Goal: Navigation & Orientation: Find specific page/section

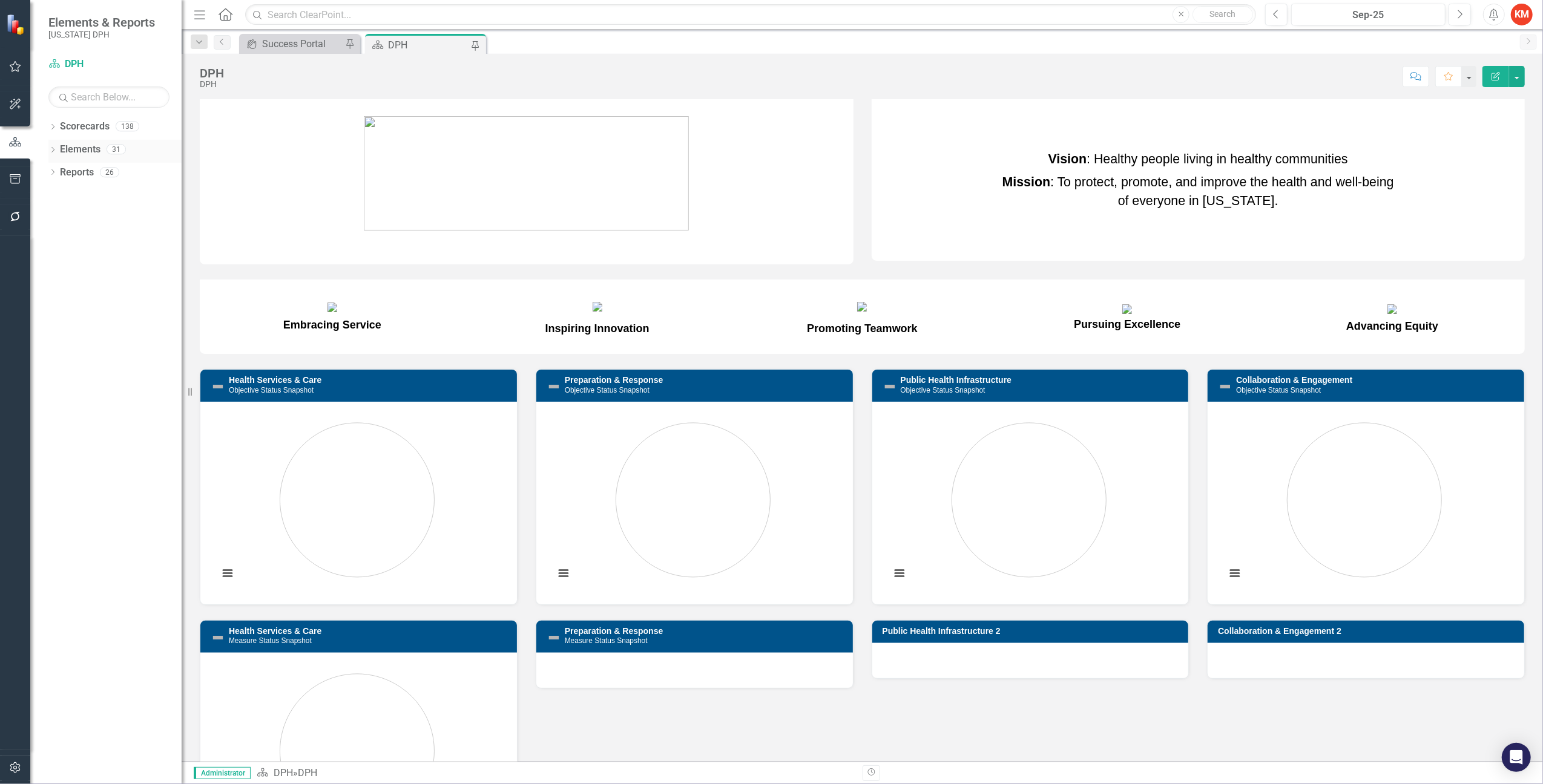
click at [74, 147] on link "Elements" at bounding box center [80, 149] width 41 height 14
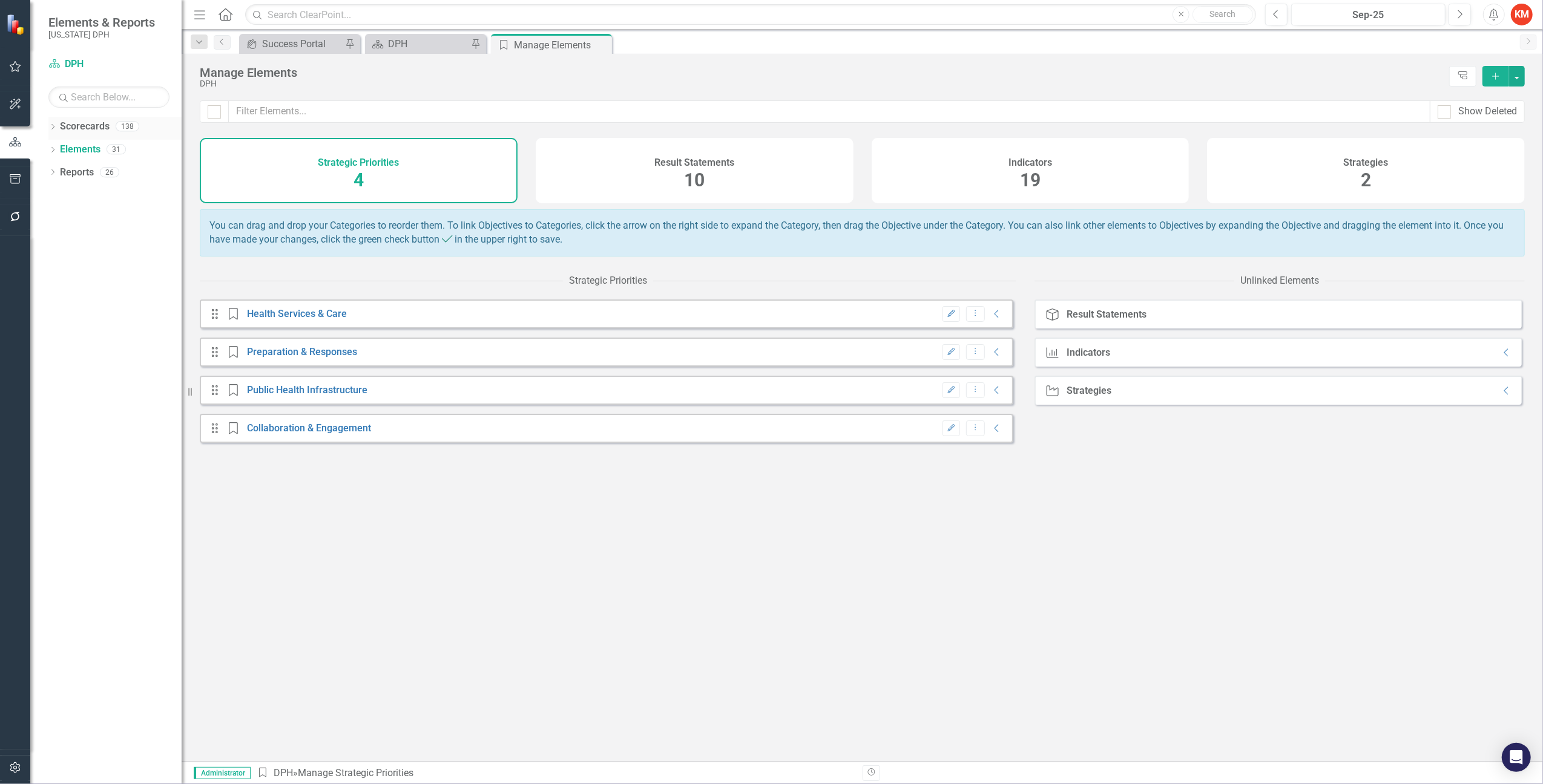
click at [77, 122] on link "Scorecards" at bounding box center [84, 126] width 50 height 14
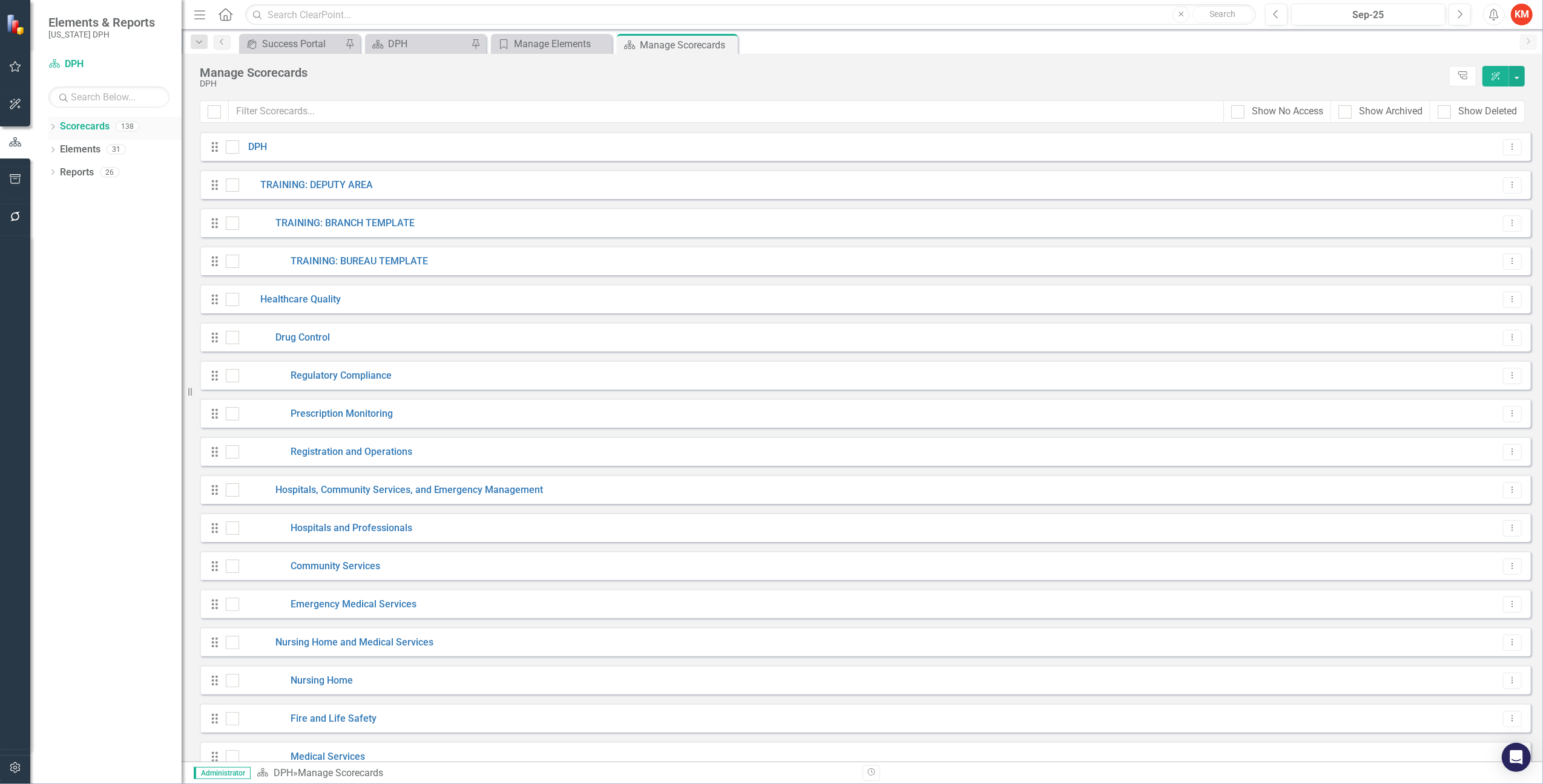
click at [52, 124] on div "Dropdown" at bounding box center [52, 128] width 8 height 10
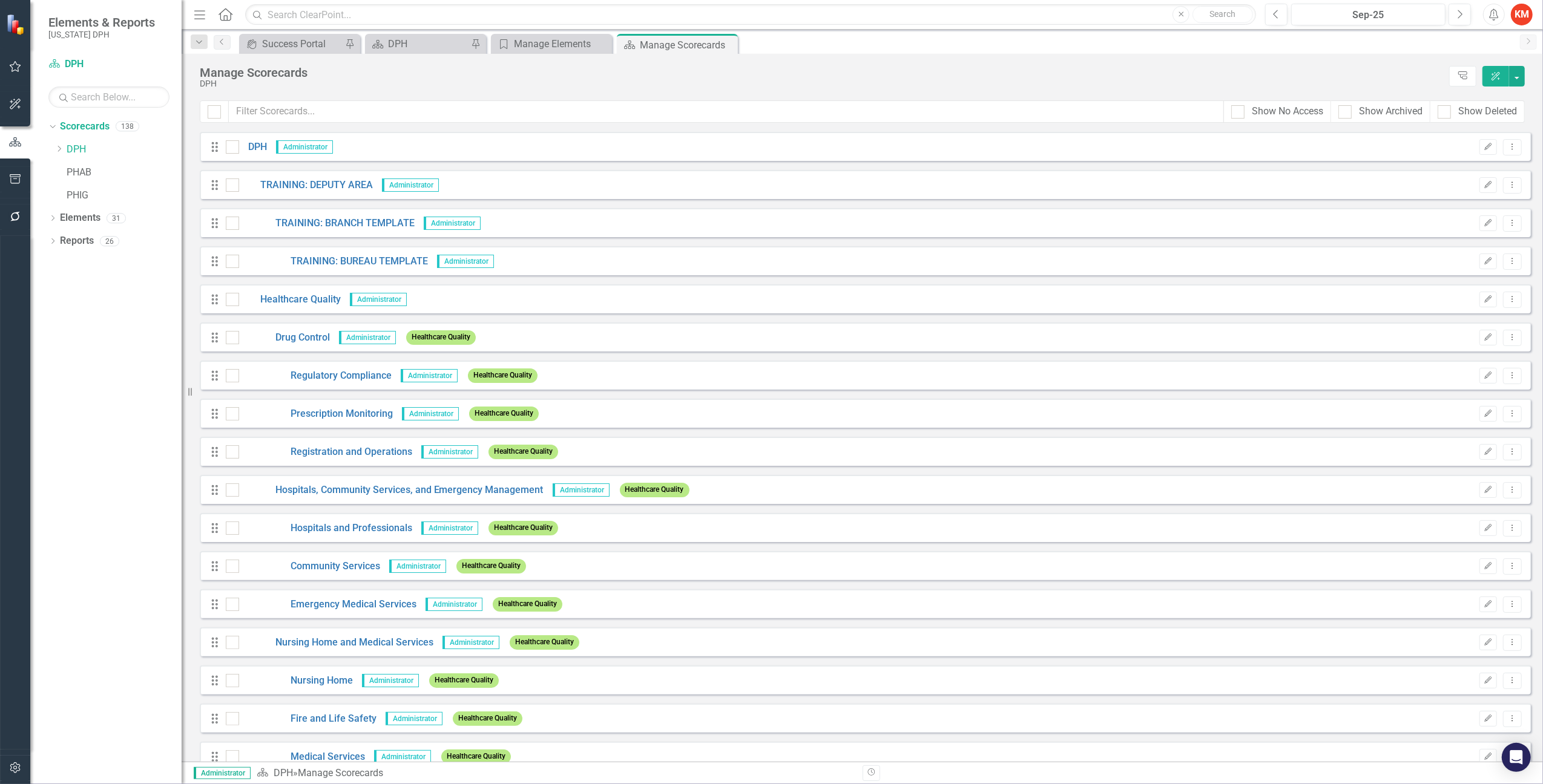
click at [58, 145] on icon "Dropdown" at bounding box center [58, 149] width 9 height 7
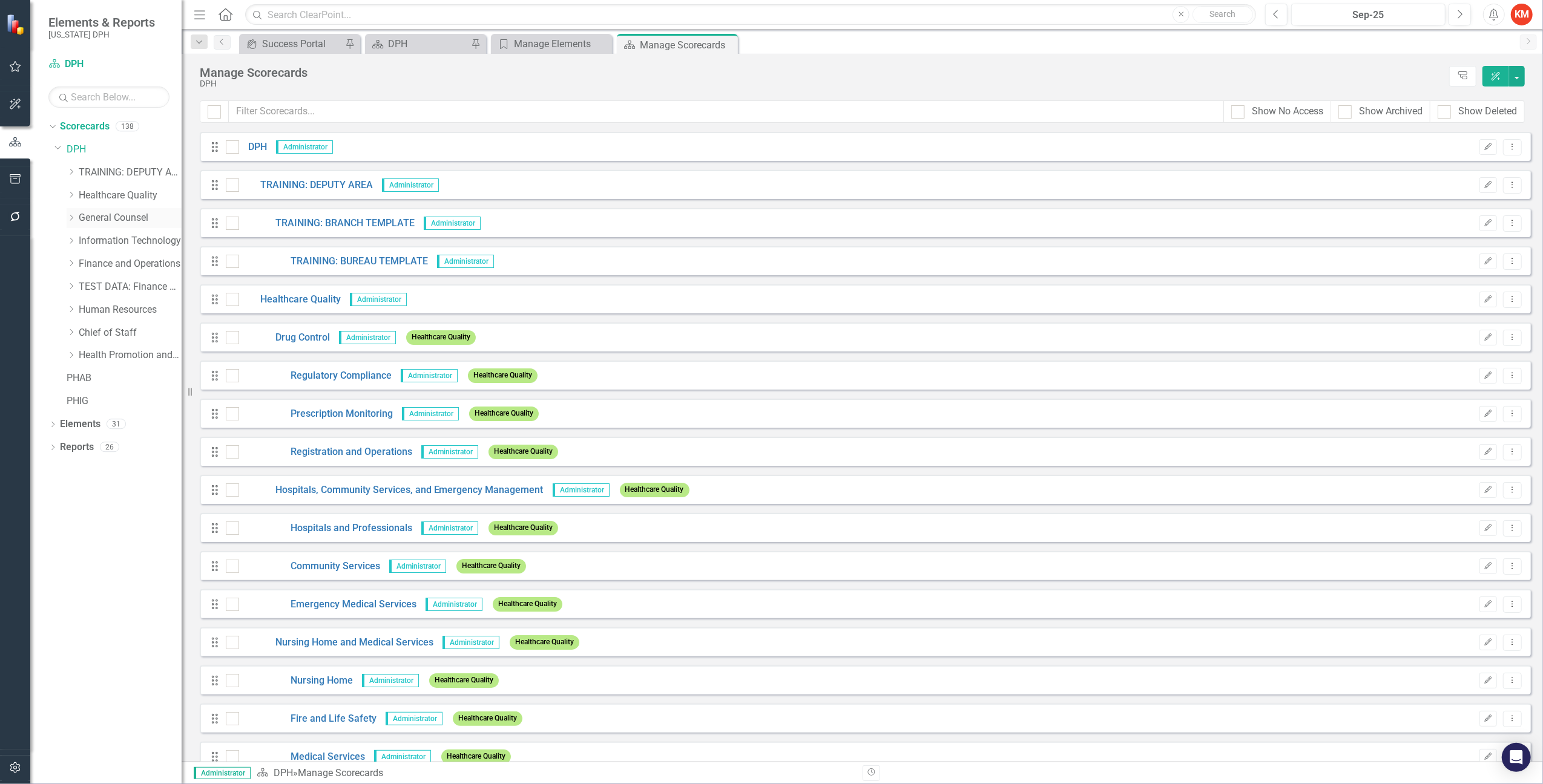
click at [74, 215] on icon "Dropdown" at bounding box center [71, 217] width 9 height 7
click at [70, 173] on icon "Dropdown" at bounding box center [71, 172] width 9 height 7
click at [84, 190] on div "Dropdown TRAINING: BRANCH TEMPLATE" at bounding box center [130, 195] width 103 height 20
click at [84, 190] on div "Dropdown" at bounding box center [83, 195] width 9 height 10
click at [52, 559] on div "Dropdown" at bounding box center [52, 563] width 8 height 10
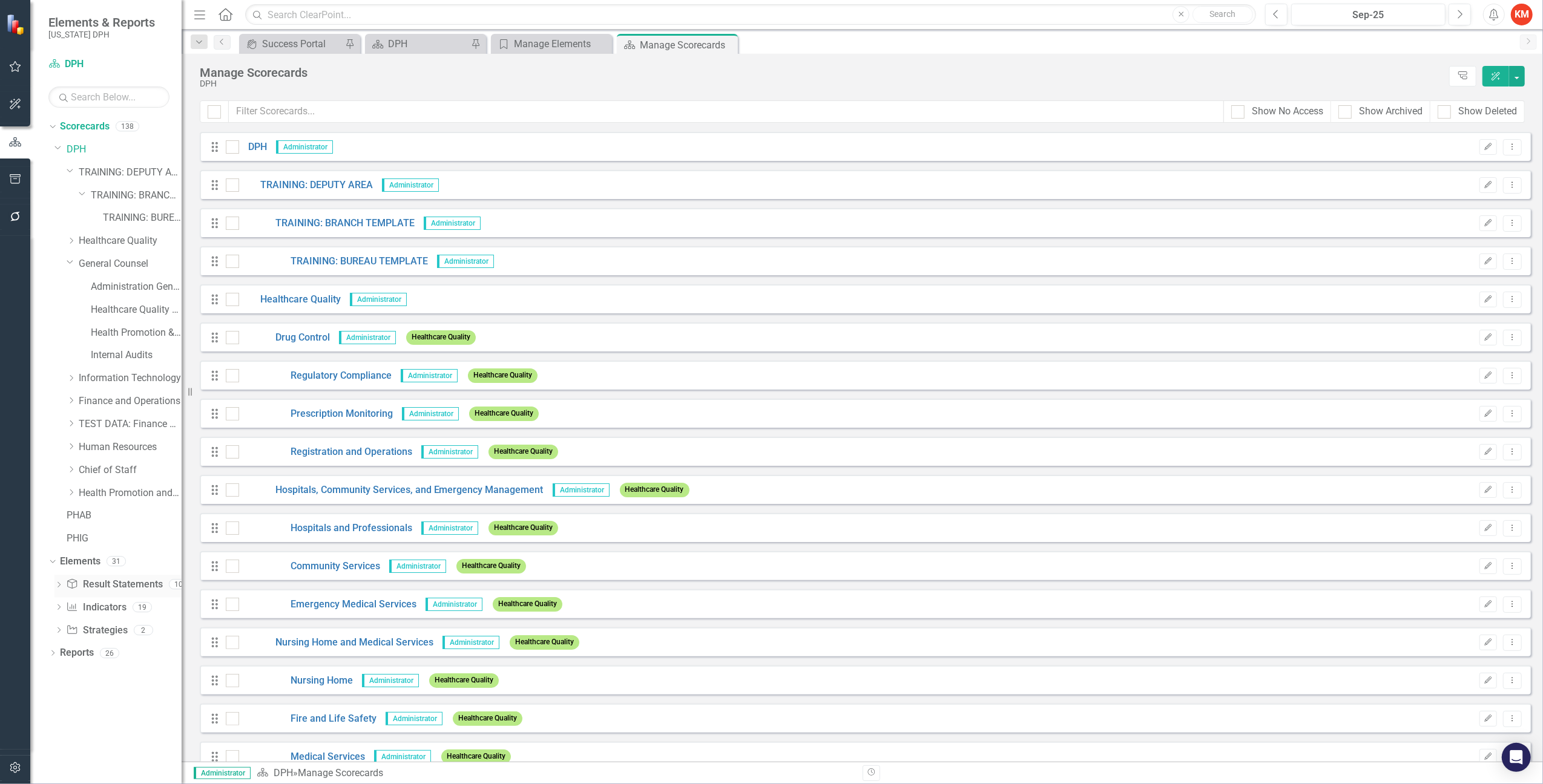
click at [58, 586] on icon "Dropdown" at bounding box center [58, 586] width 8 height 7
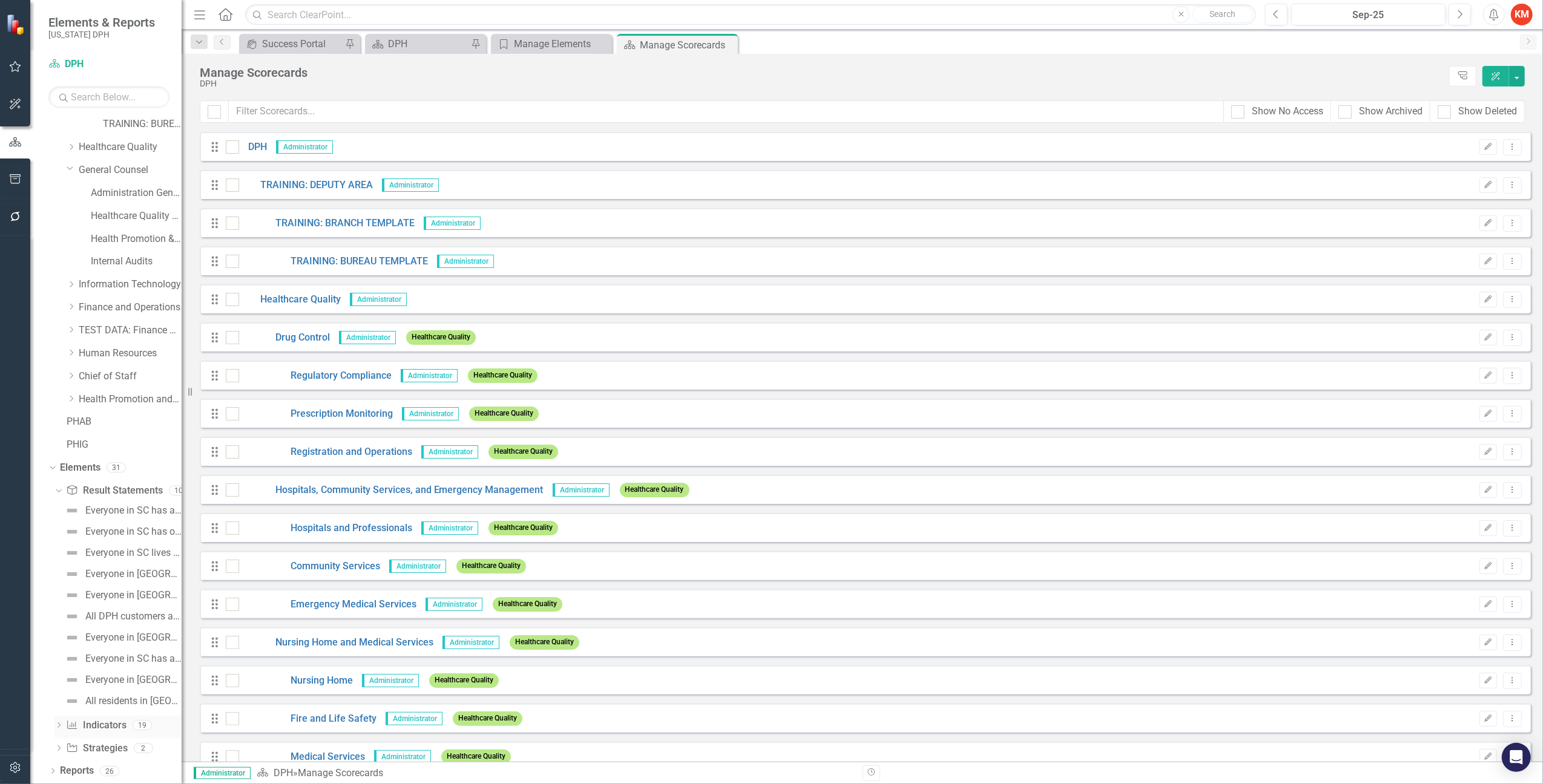
click at [58, 724] on icon at bounding box center [59, 725] width 3 height 5
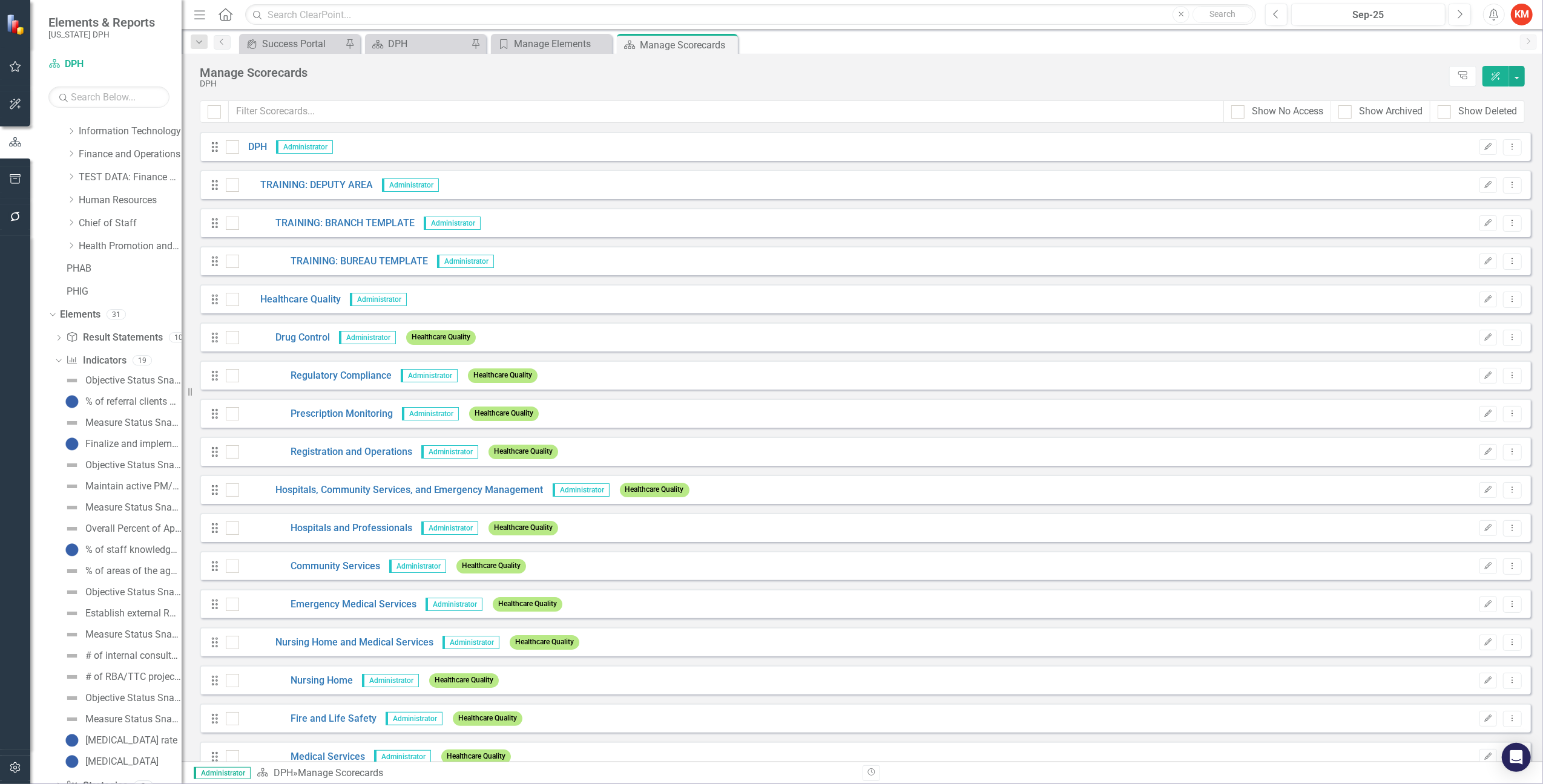
scroll to position [285, 0]
click at [121, 510] on div "% of staff knowledgeable of performance management as determined by the annual …" at bounding box center [134, 512] width 97 height 11
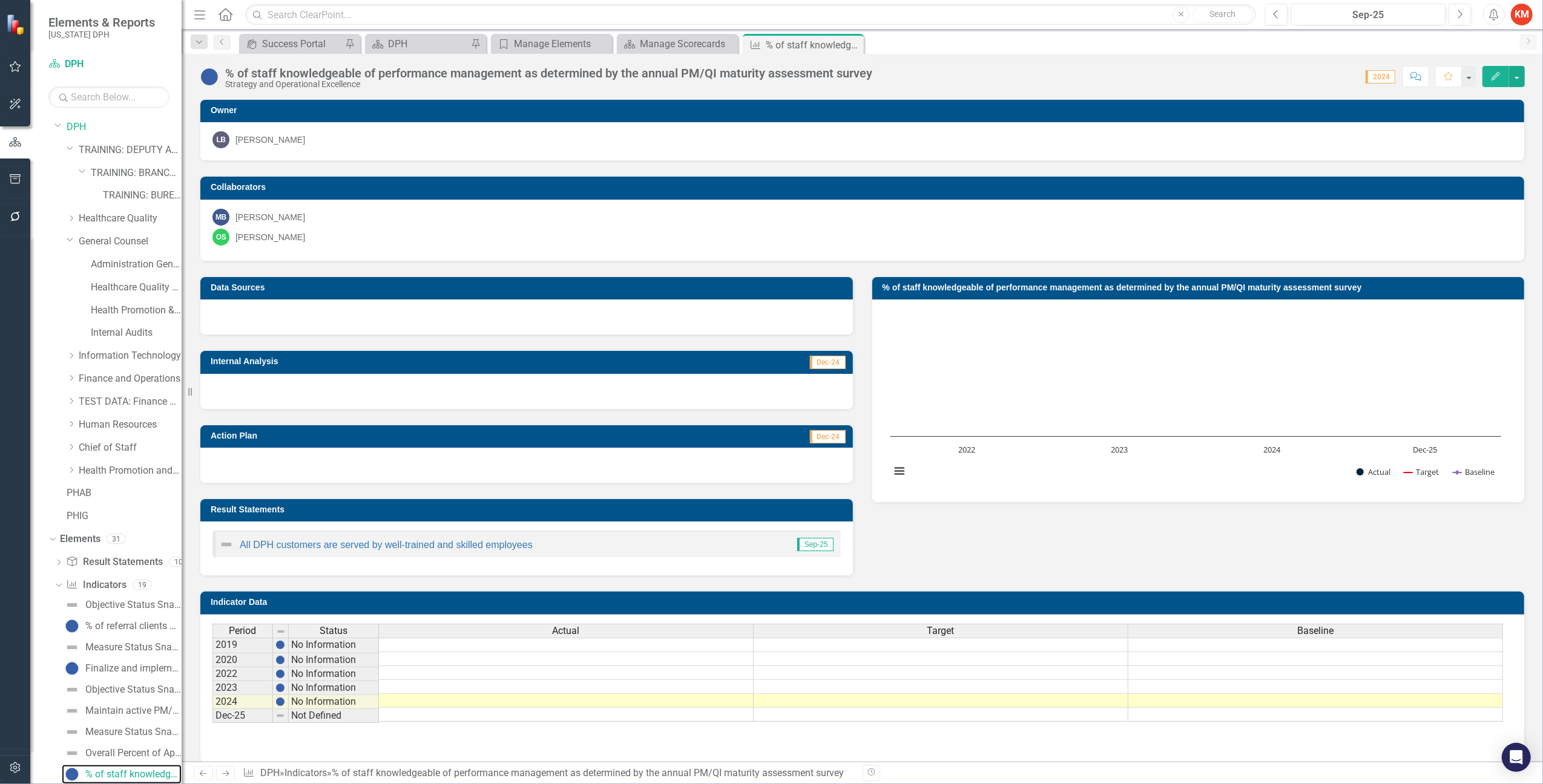
scroll to position [185, 0]
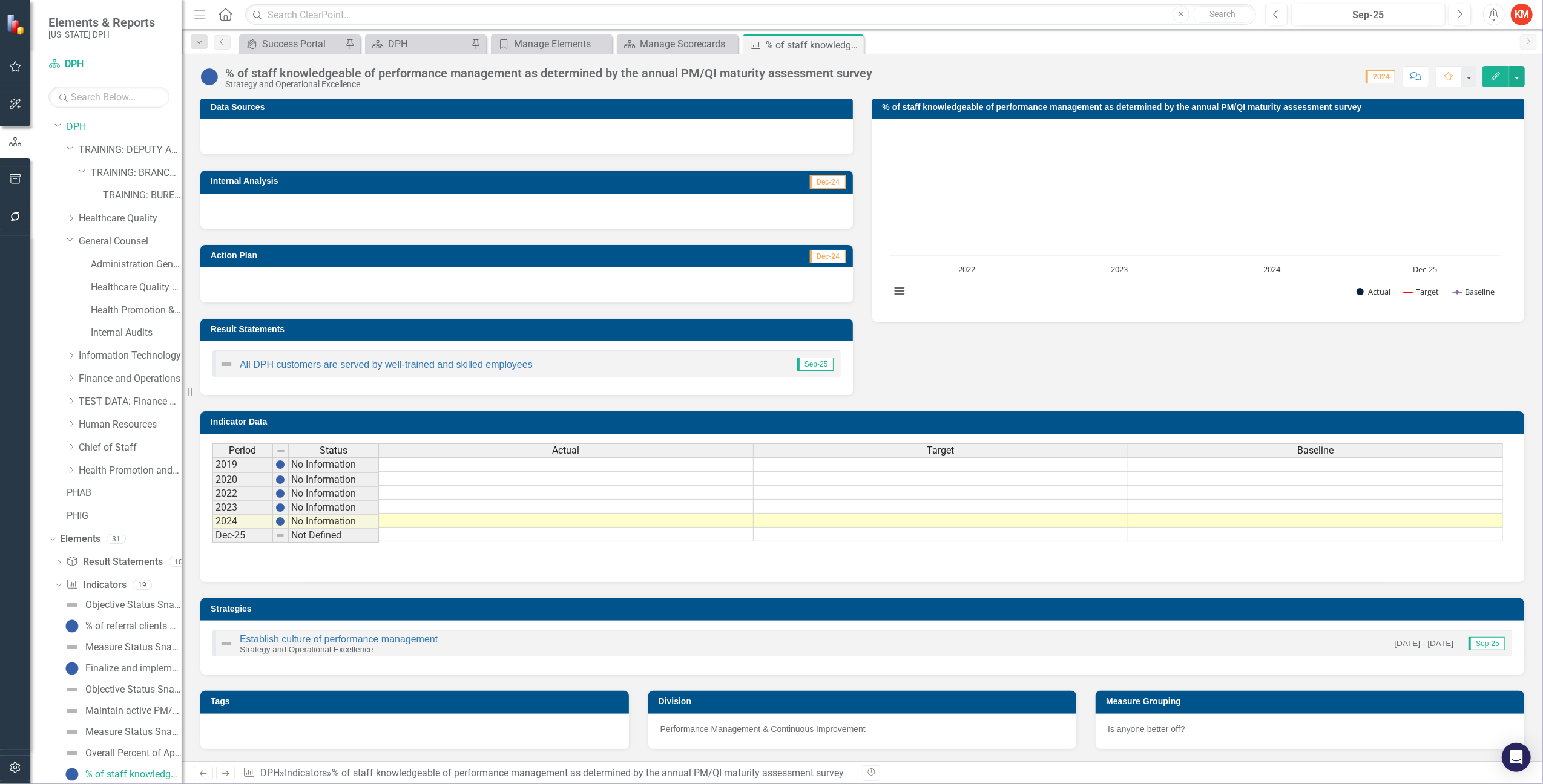
click at [1497, 79] on icon "Edit" at bounding box center [1496, 76] width 11 height 8
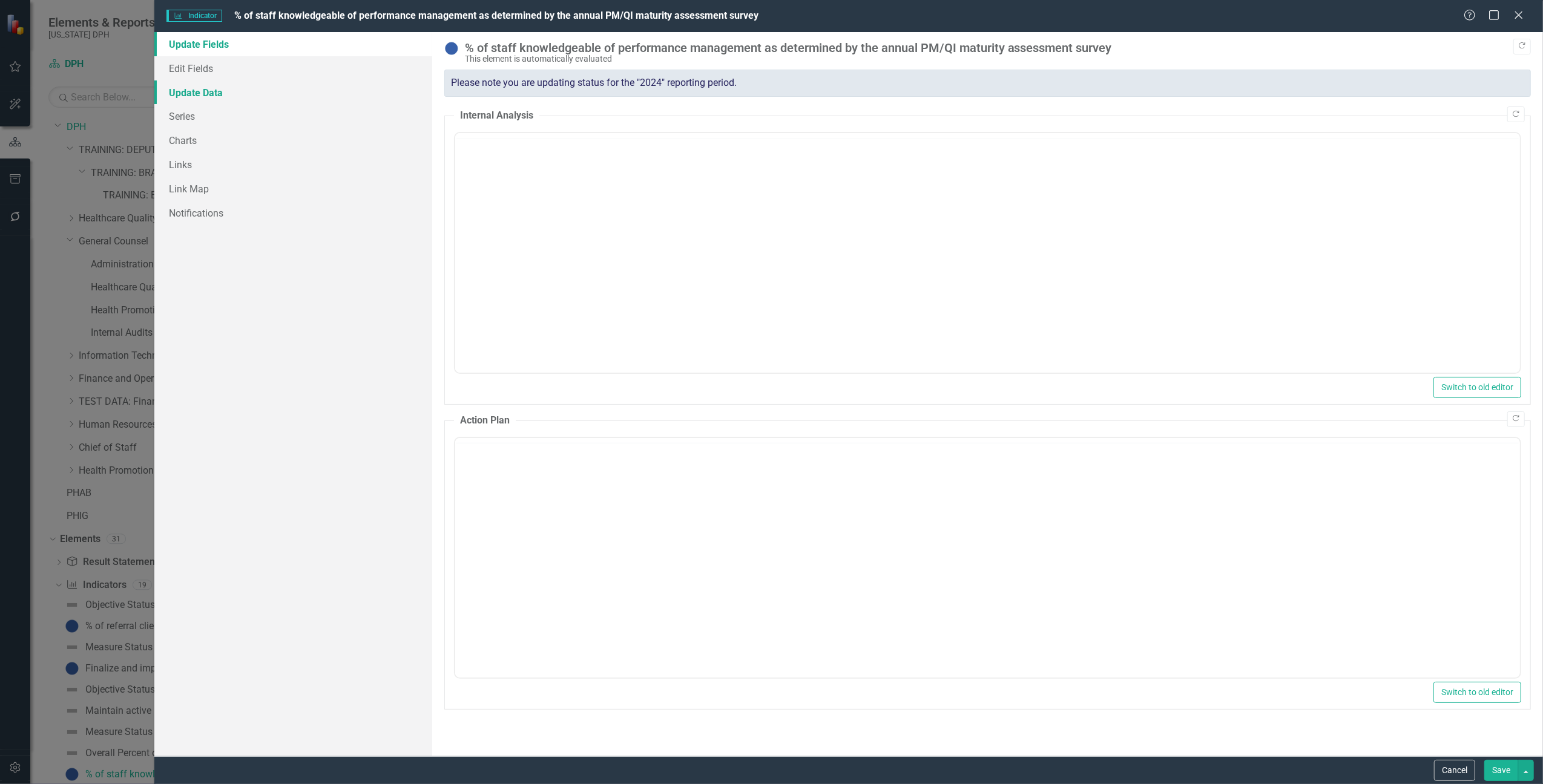
scroll to position [0, 0]
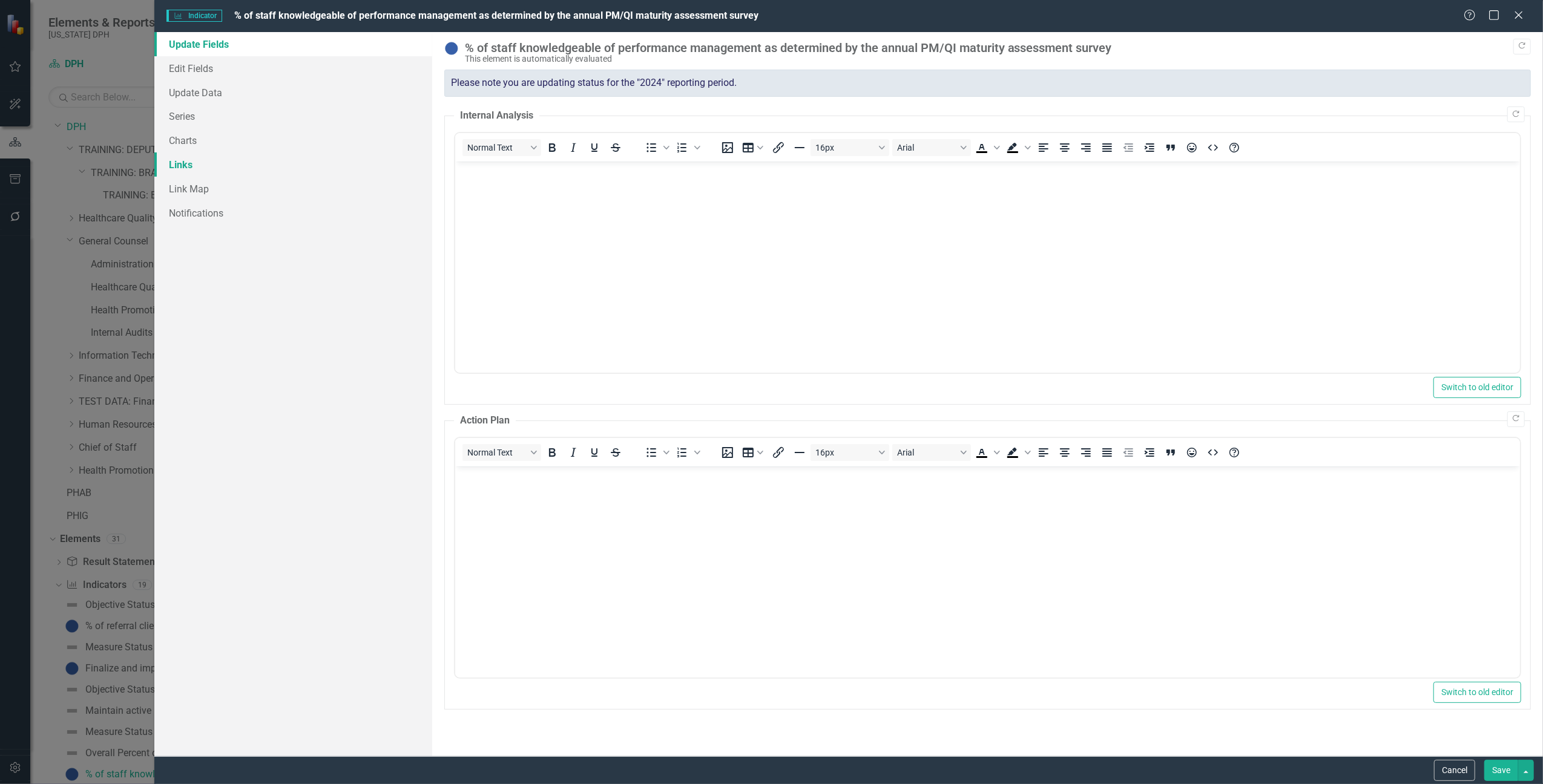
click at [177, 163] on link "Links" at bounding box center [293, 164] width 278 height 24
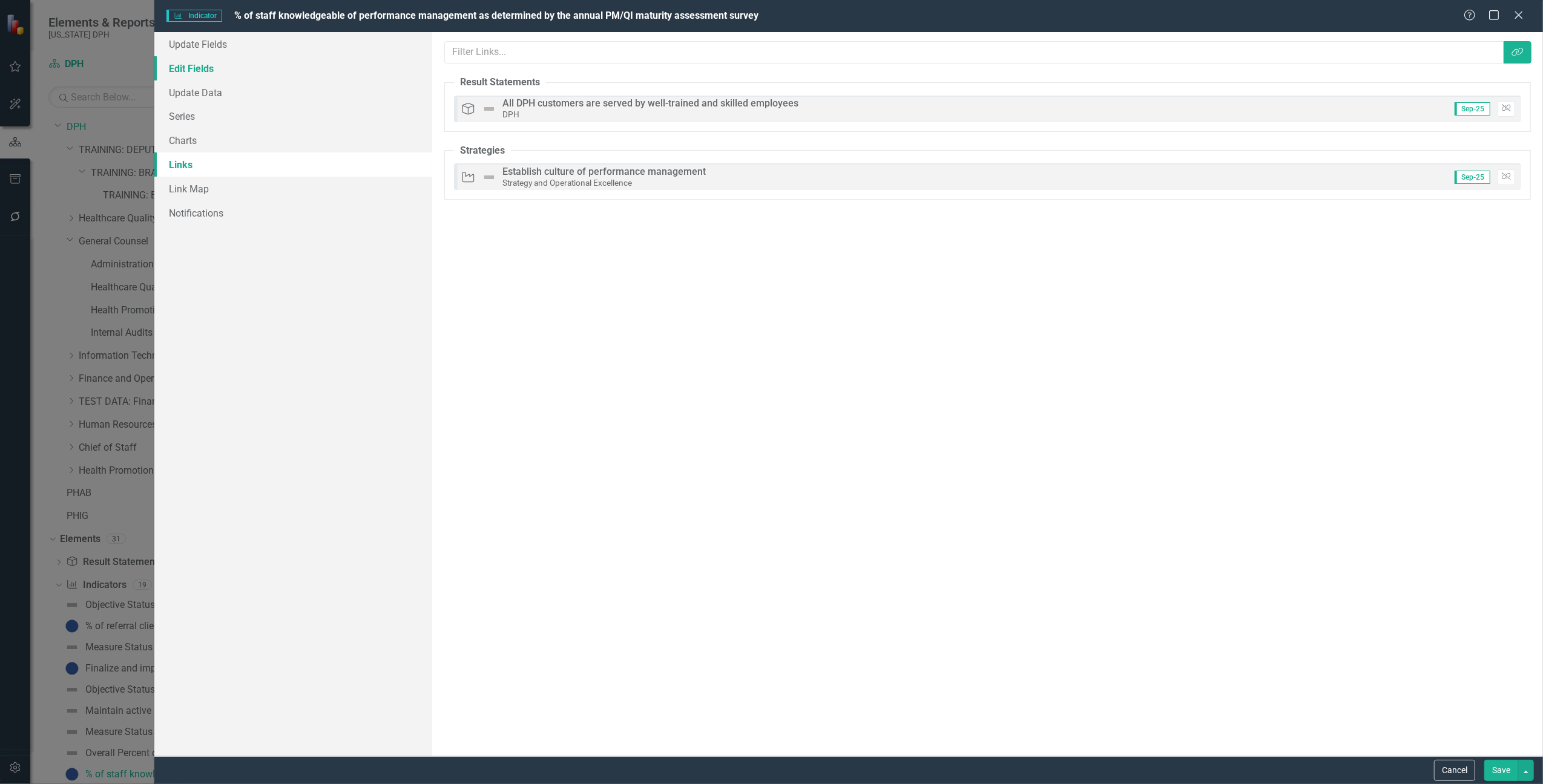
click at [209, 71] on link "Edit Fields" at bounding box center [293, 69] width 278 height 24
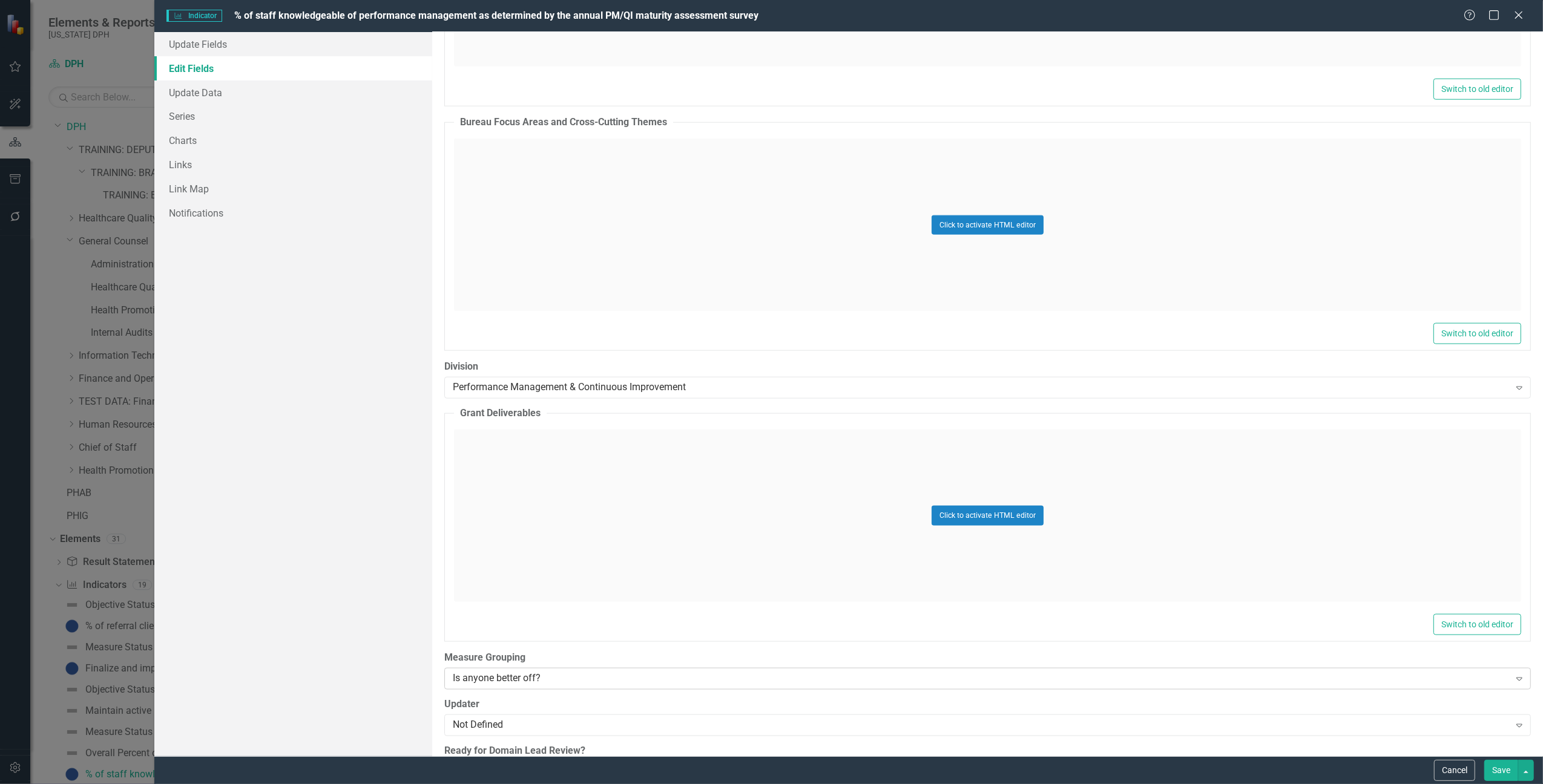
scroll to position [1499, 0]
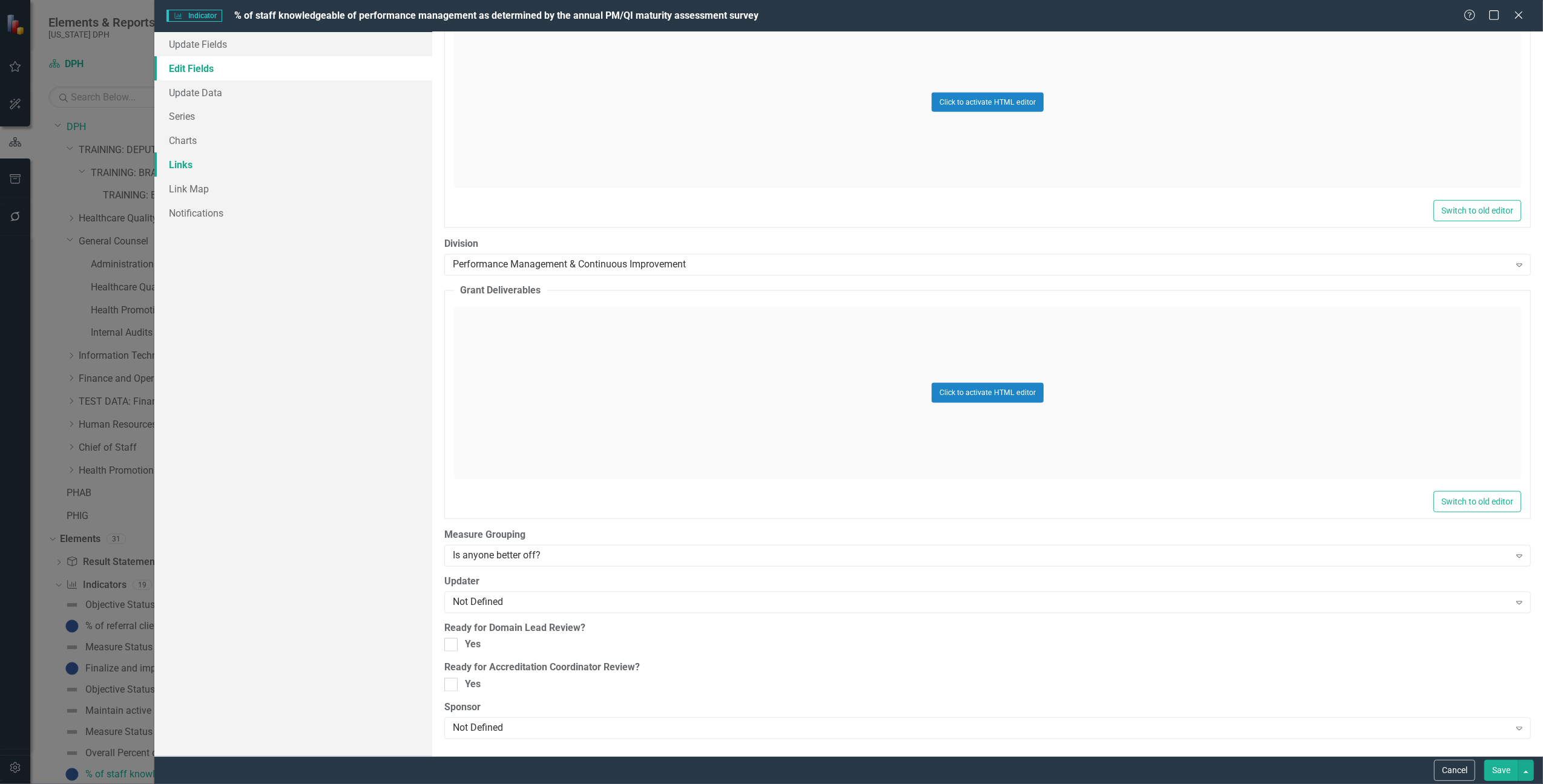
click at [192, 163] on link "Links" at bounding box center [293, 164] width 278 height 24
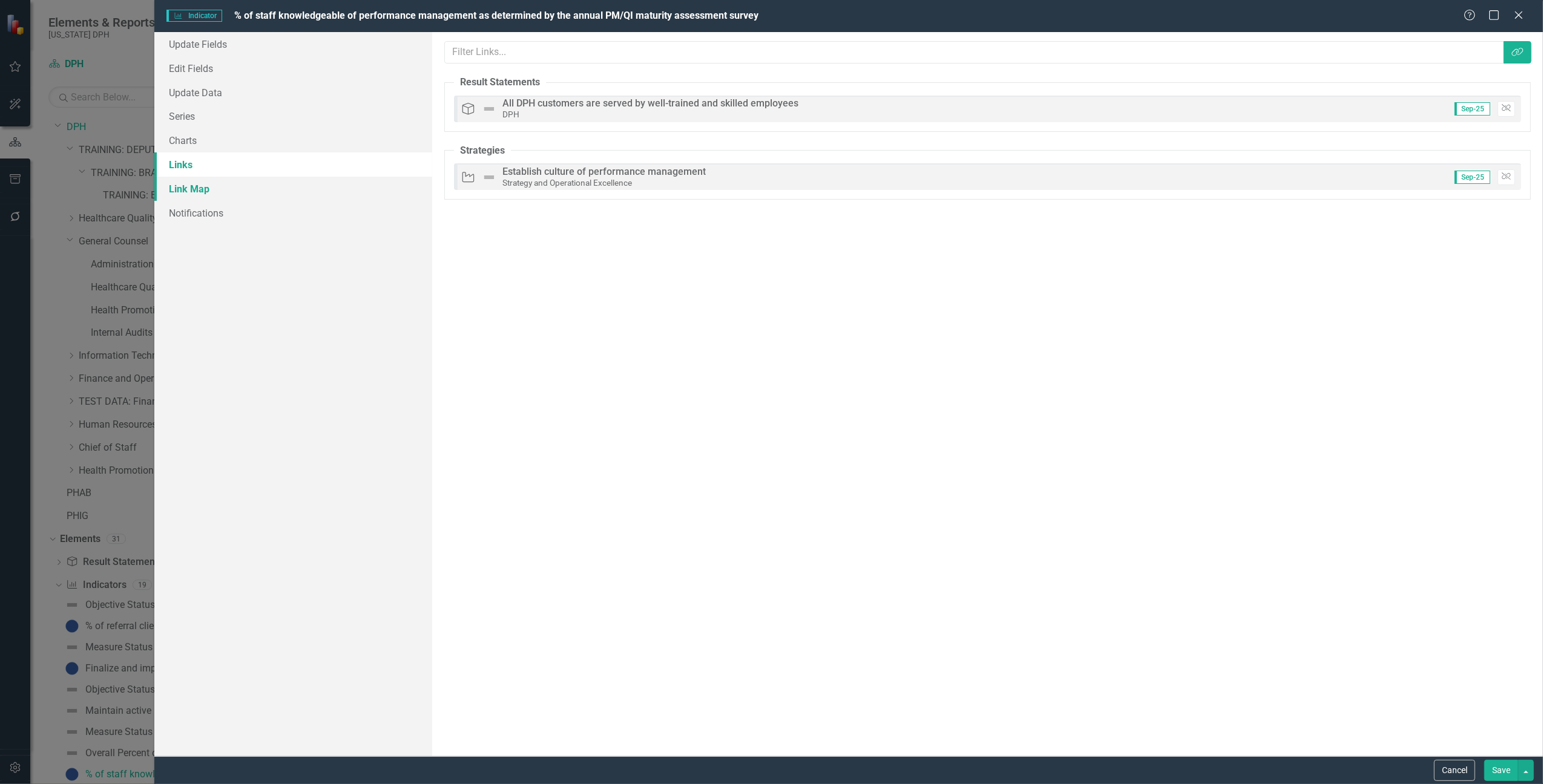
click at [254, 190] on link "Link Map" at bounding box center [293, 189] width 278 height 24
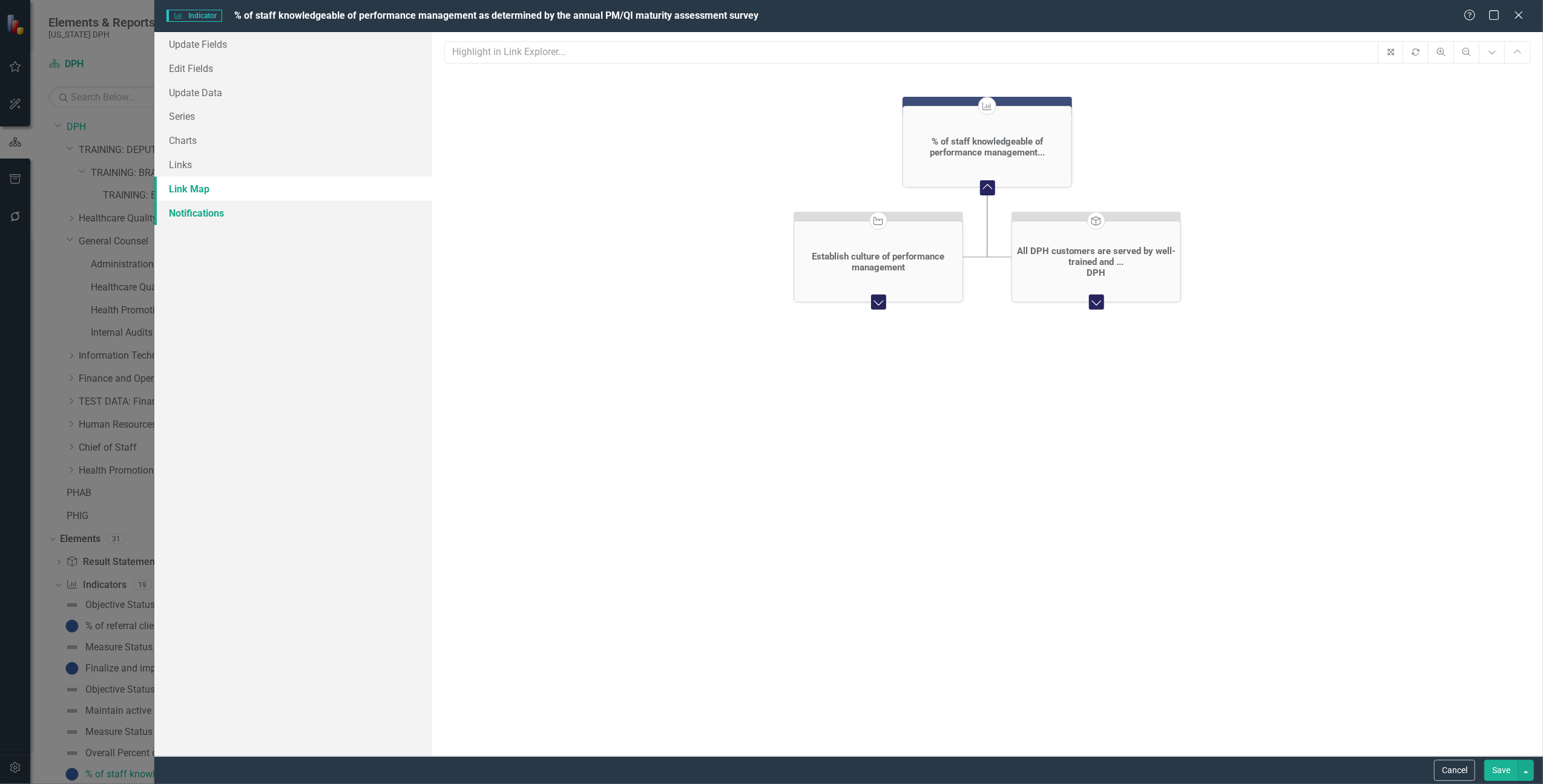
click at [213, 217] on link "Notifications" at bounding box center [293, 213] width 278 height 24
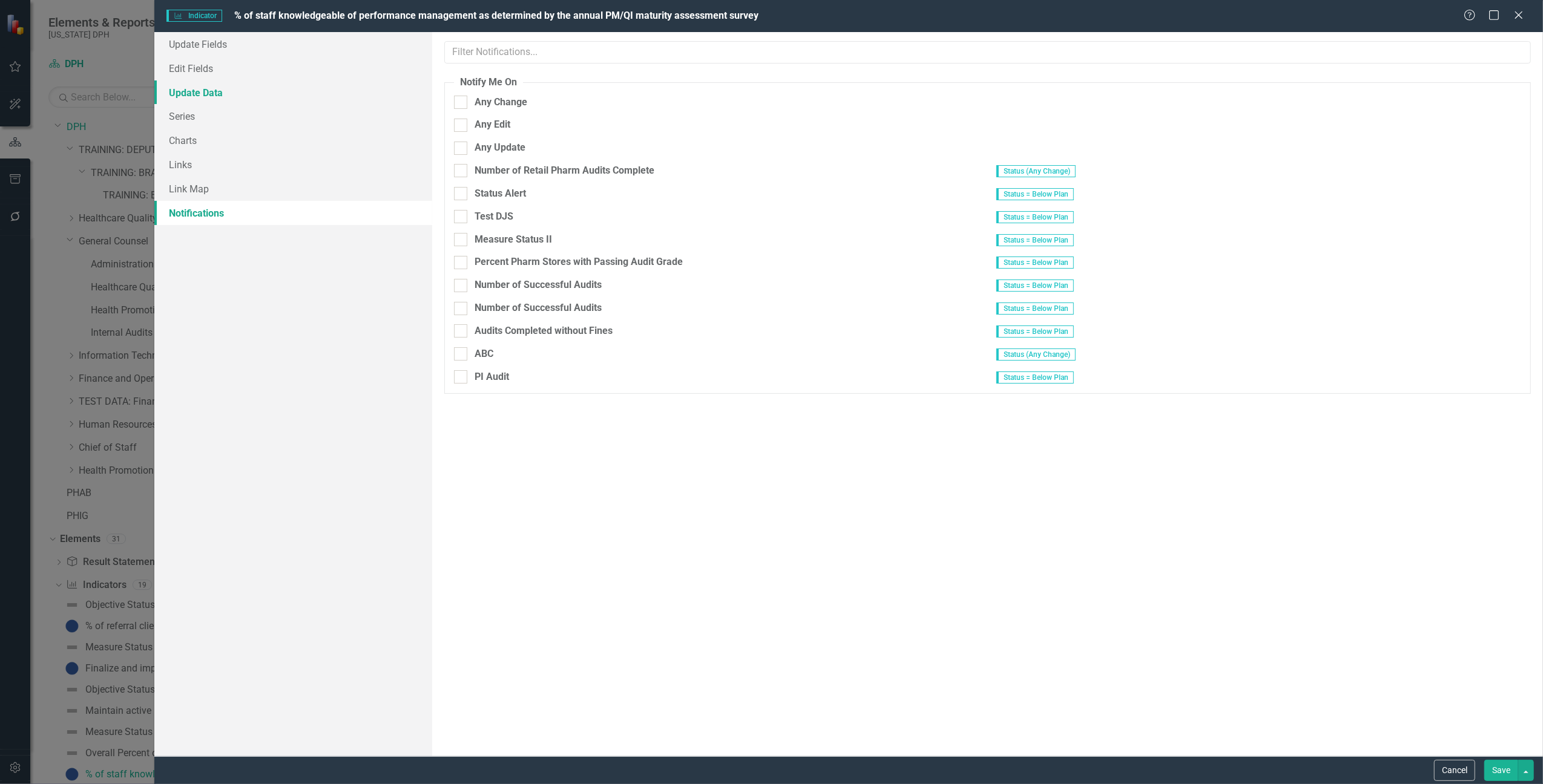
click at [207, 96] on link "Update Data" at bounding box center [293, 92] width 278 height 24
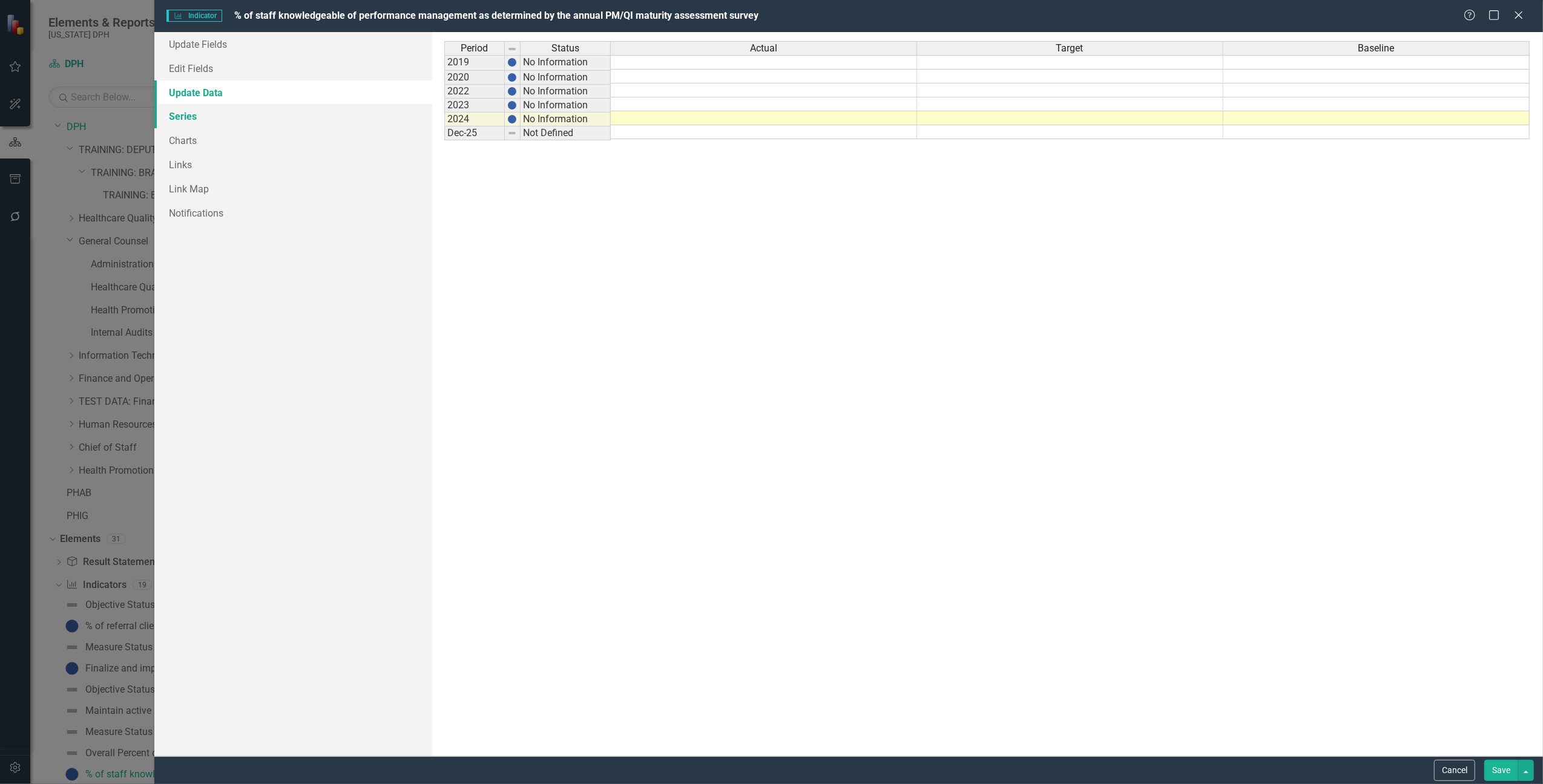
click at [196, 122] on link "Series" at bounding box center [293, 116] width 278 height 24
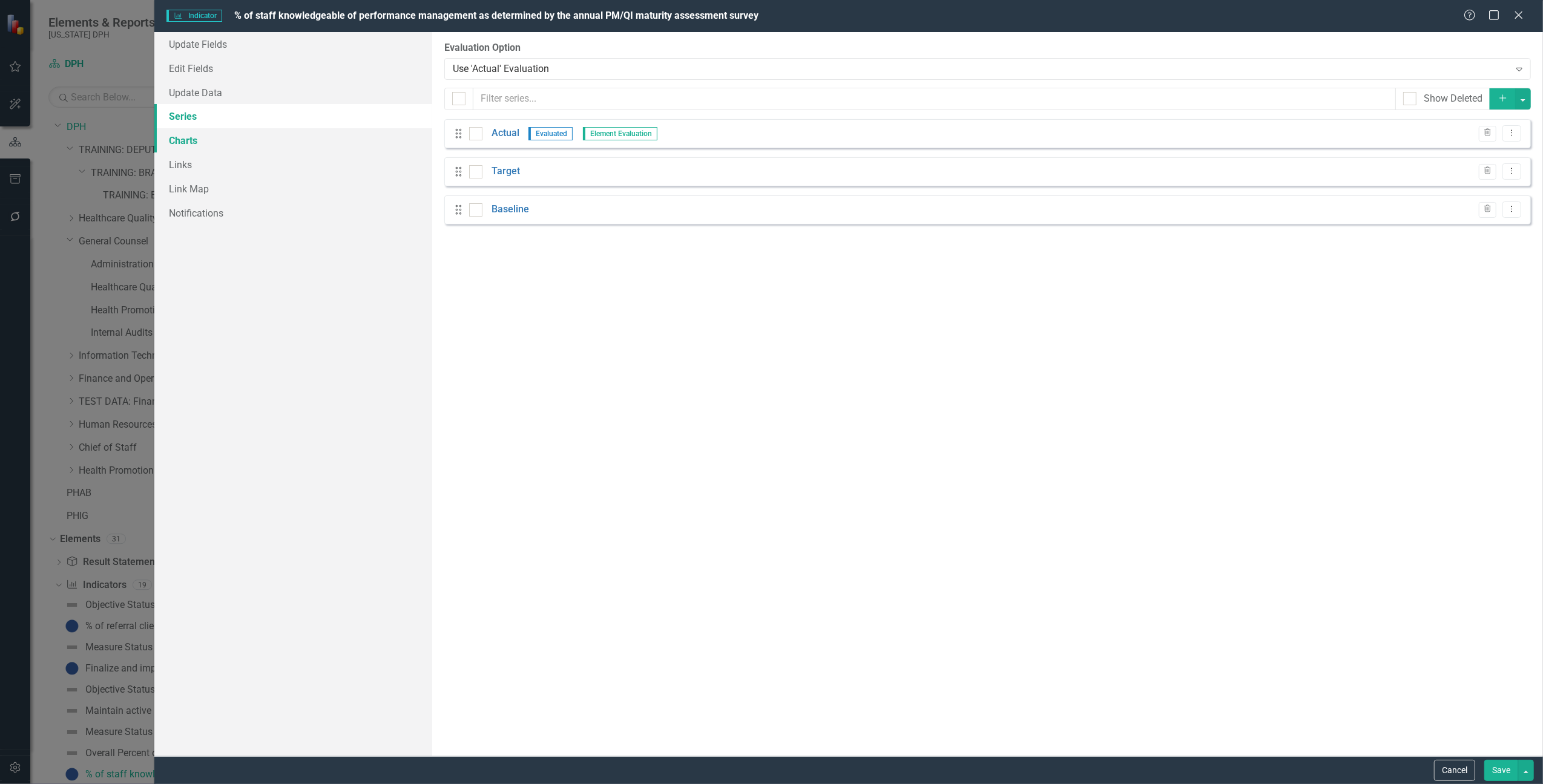
click at [196, 143] on link "Charts" at bounding box center [293, 141] width 278 height 24
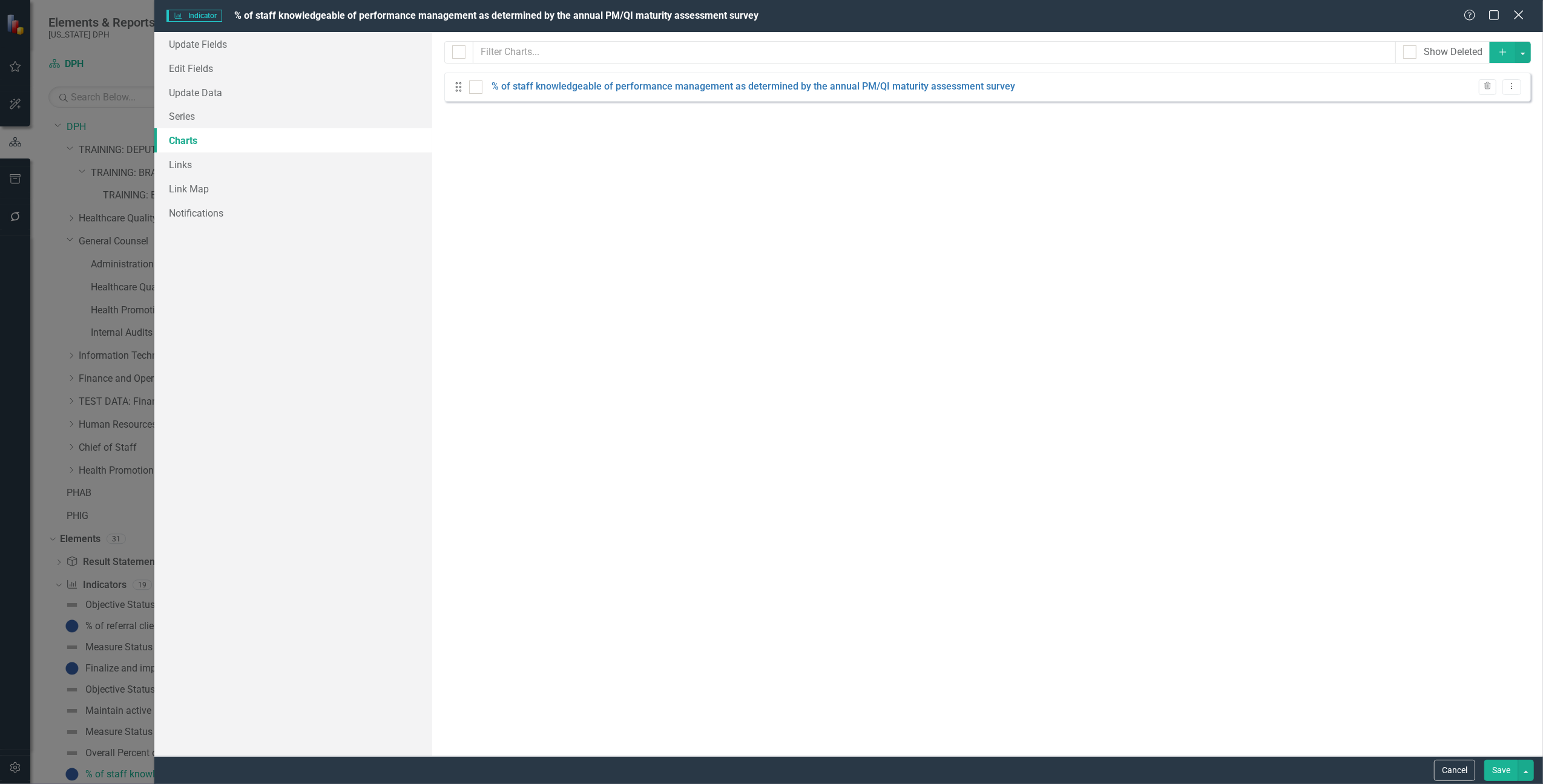
click at [1520, 15] on icon at bounding box center [1519, 14] width 9 height 9
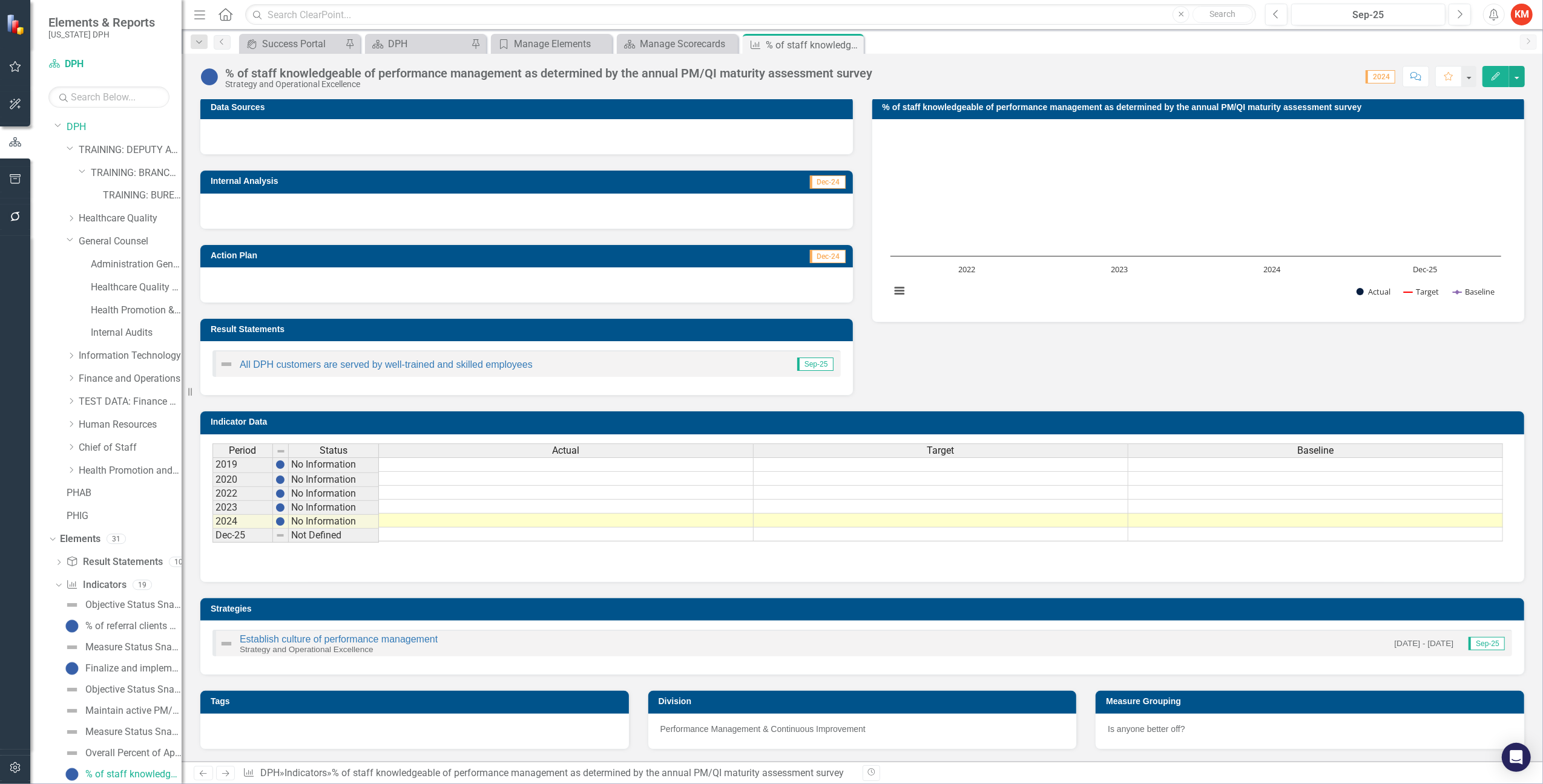
click at [324, 734] on div at bounding box center [415, 732] width 429 height 35
click at [322, 733] on div at bounding box center [415, 732] width 429 height 35
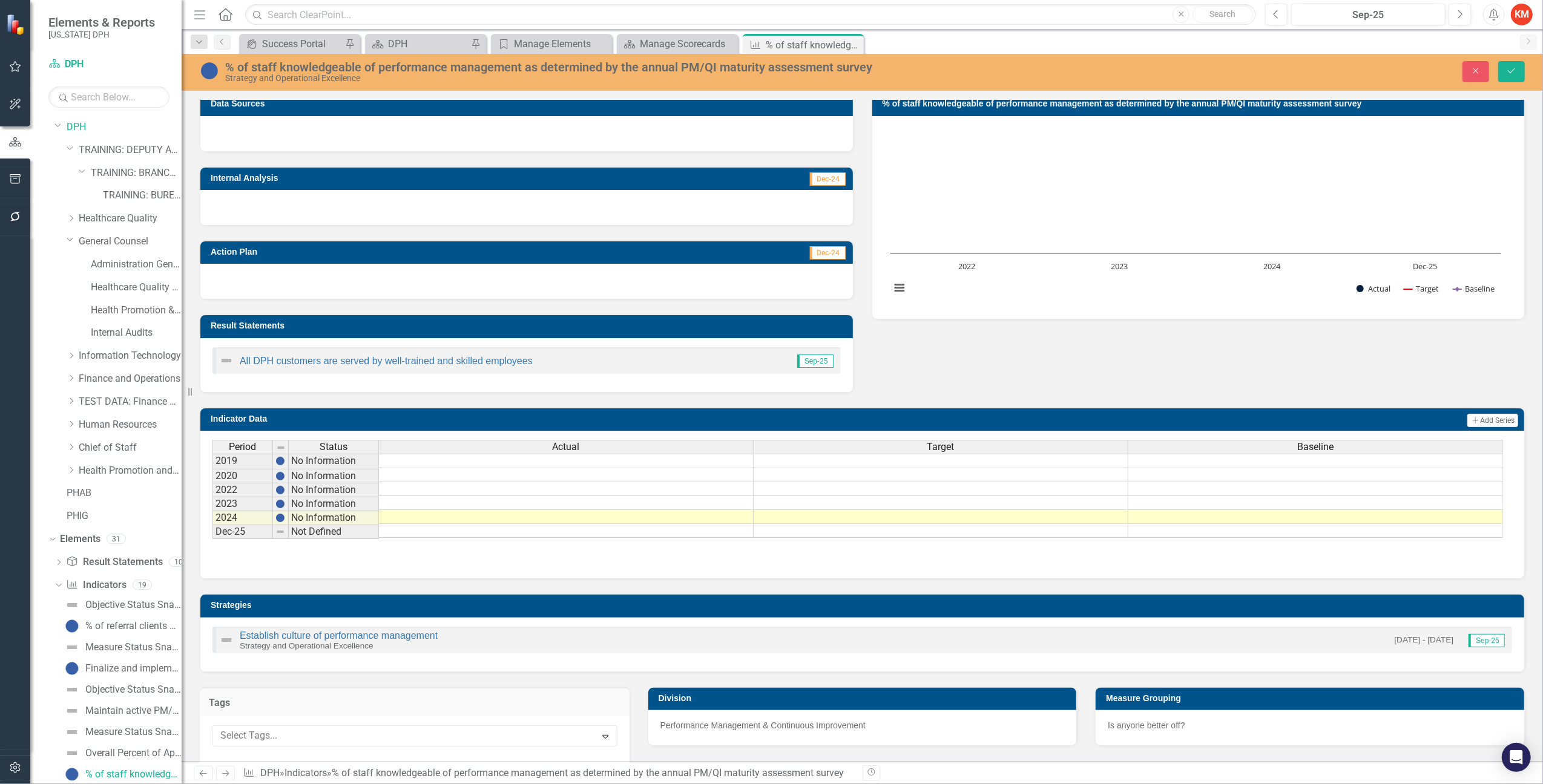
scroll to position [207, 0]
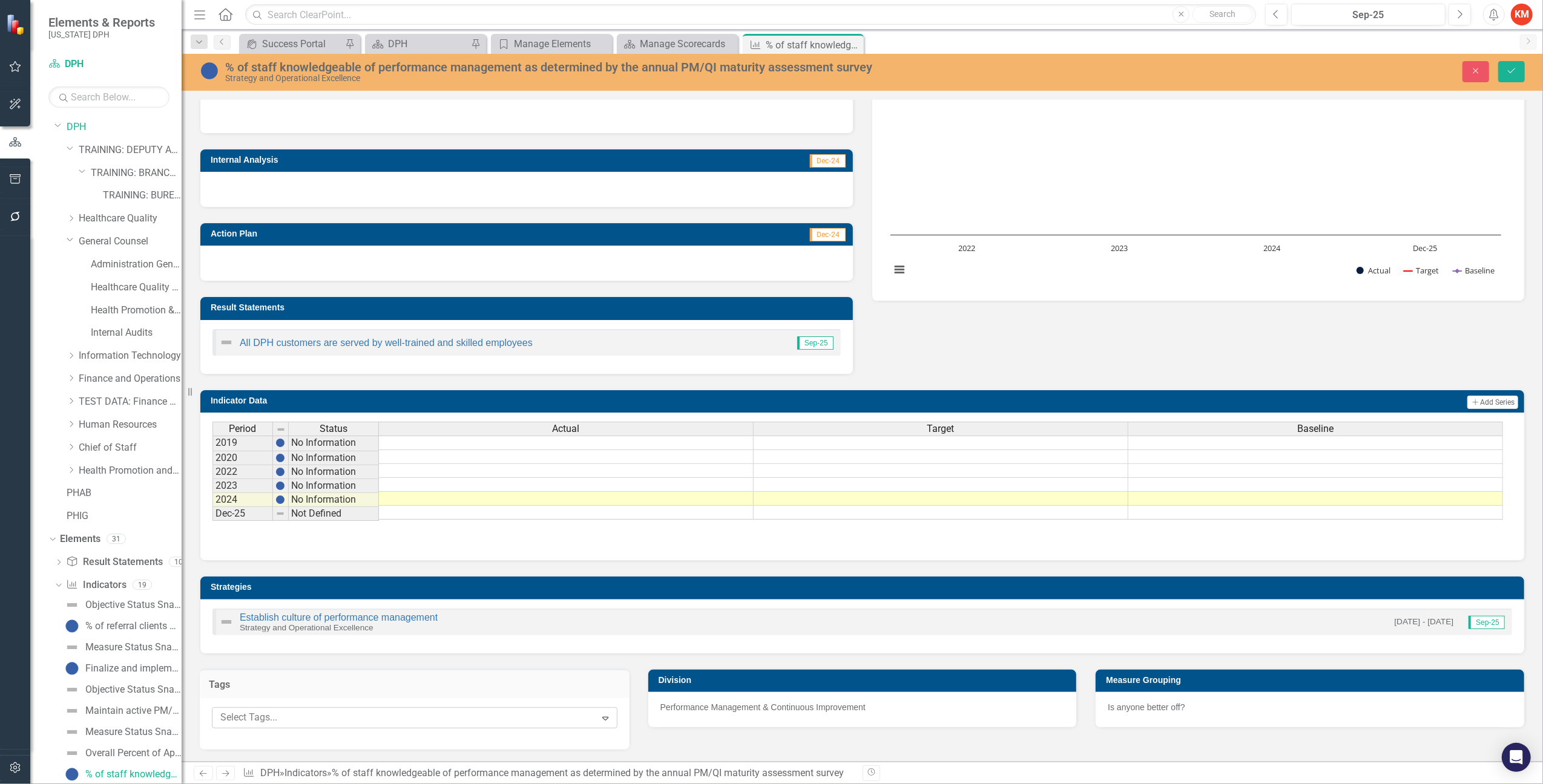
click at [602, 717] on icon at bounding box center [605, 718] width 6 height 3
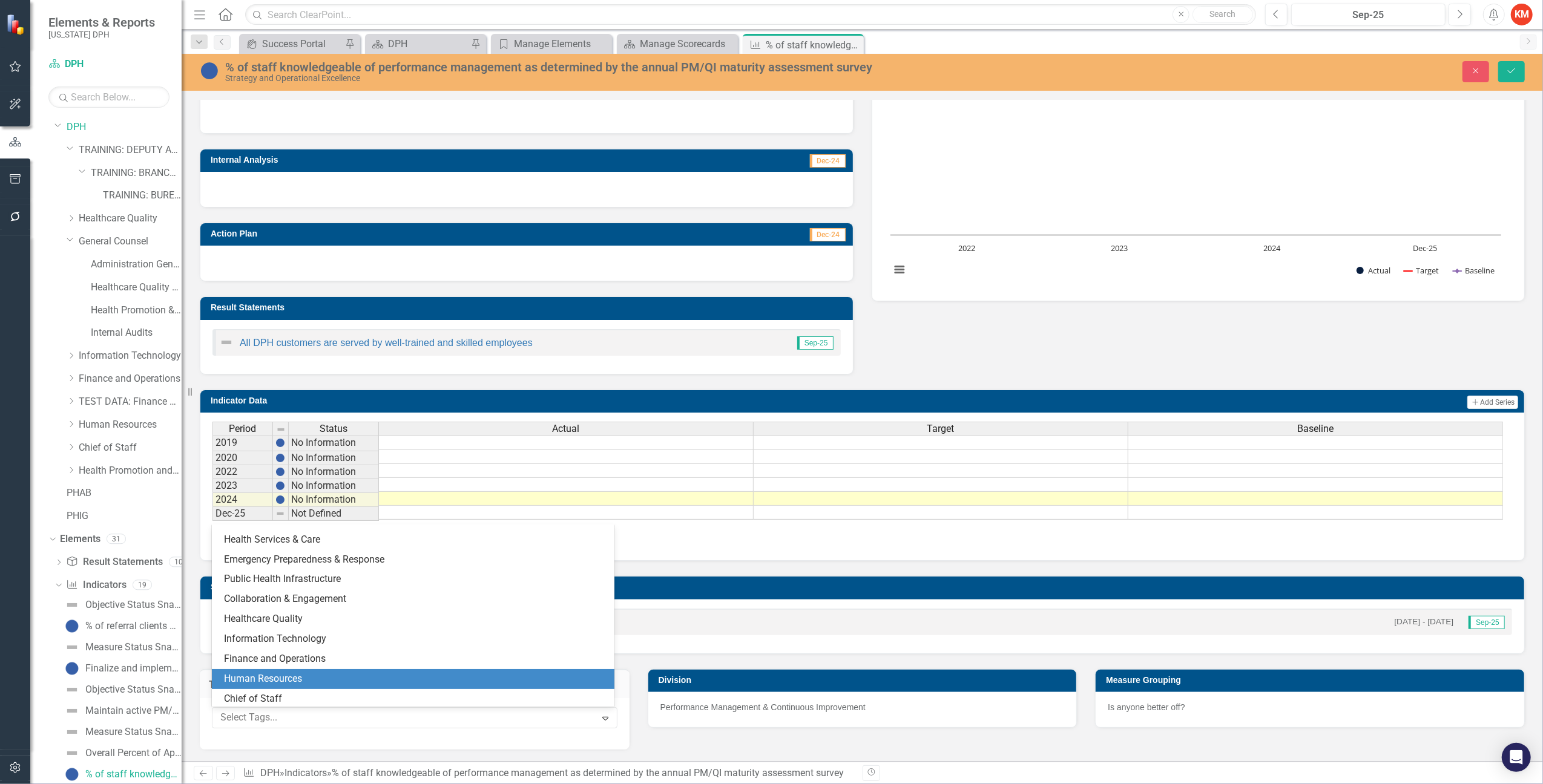
scroll to position [156, 0]
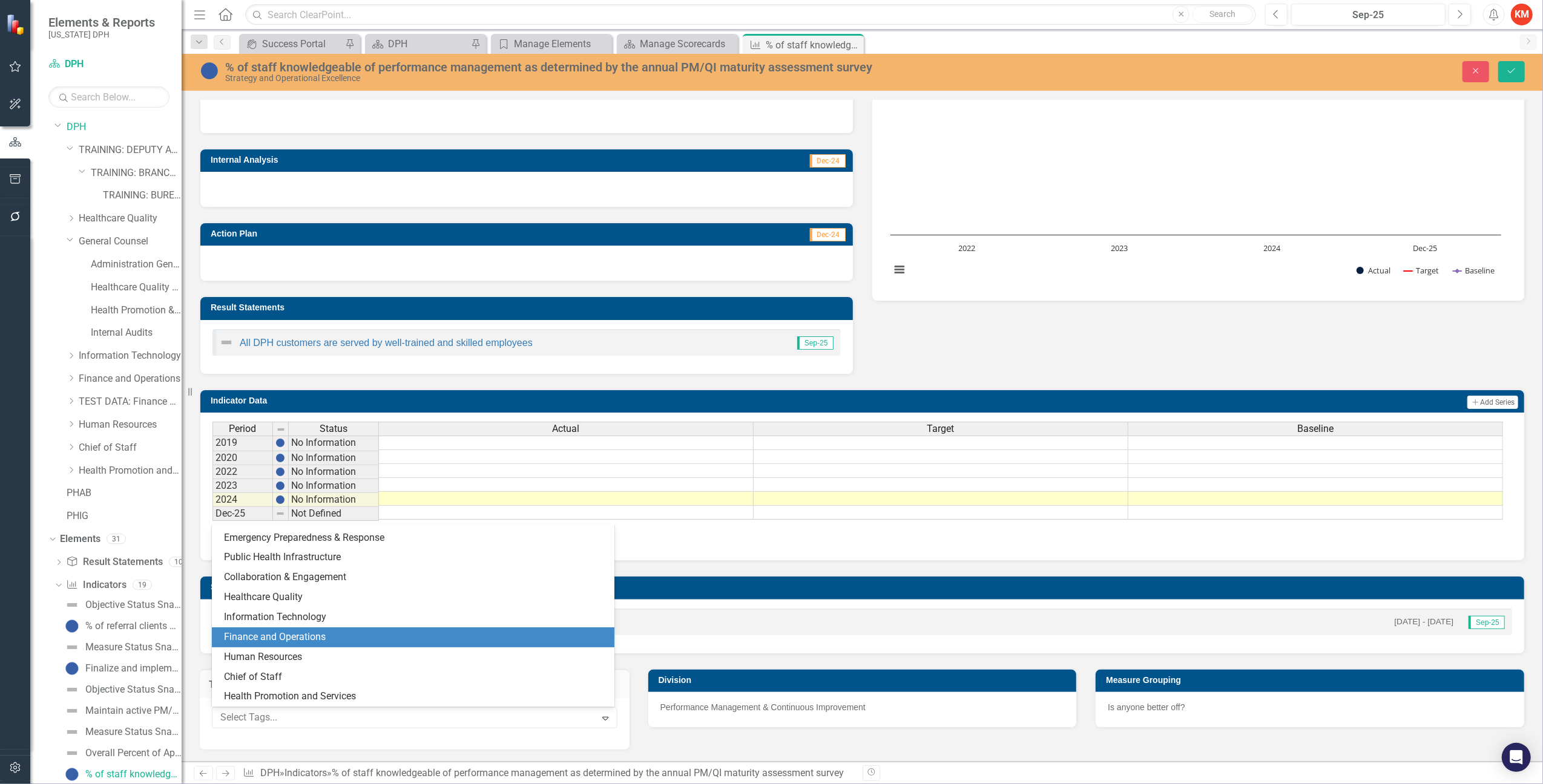
click at [1029, 656] on div "Division Performance Management & Continuous Improvement" at bounding box center [863, 691] width 448 height 74
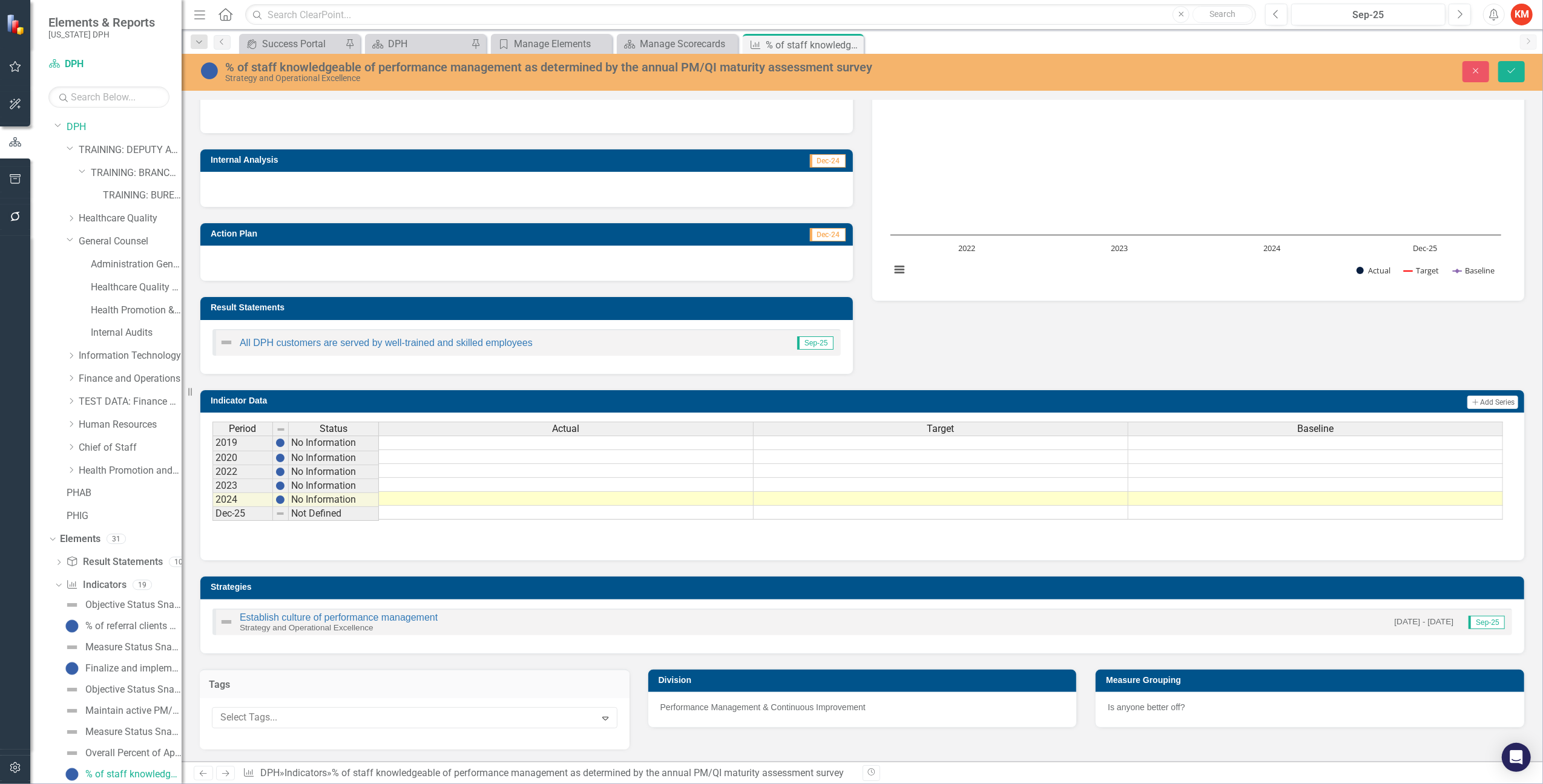
scroll to position [0, 0]
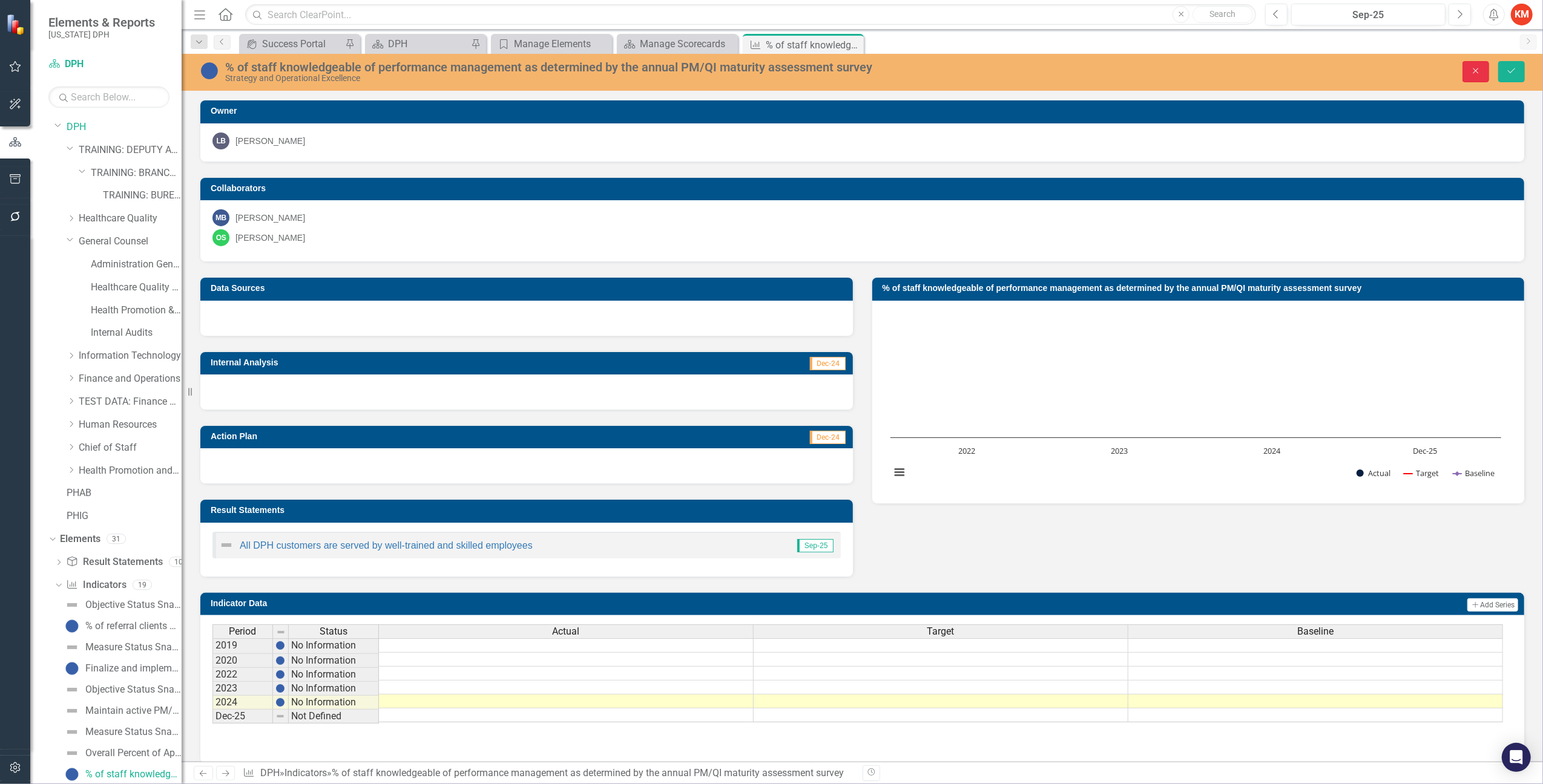
click at [1474, 69] on icon "Close" at bounding box center [1476, 71] width 11 height 8
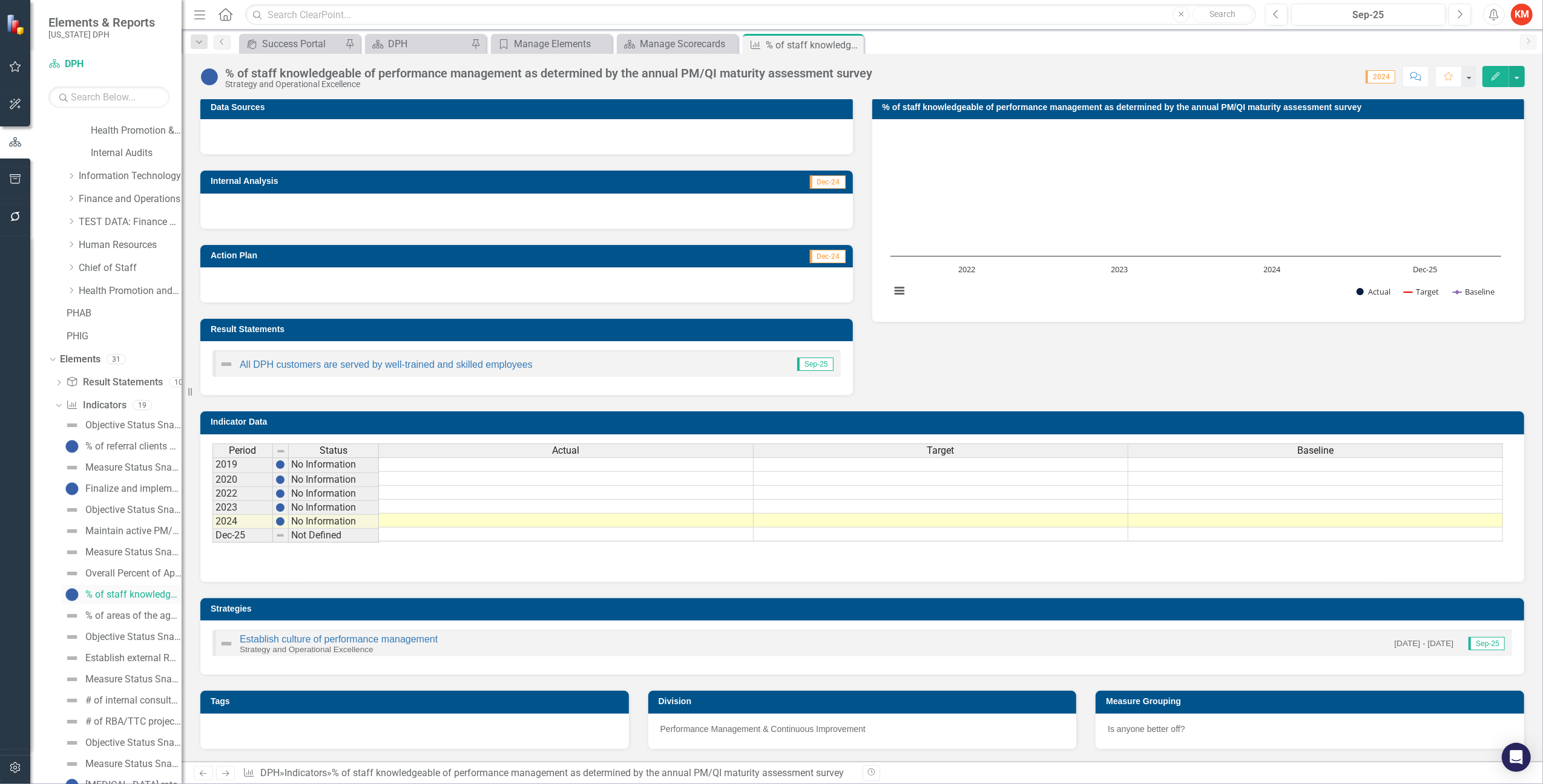
scroll to position [285, 0]
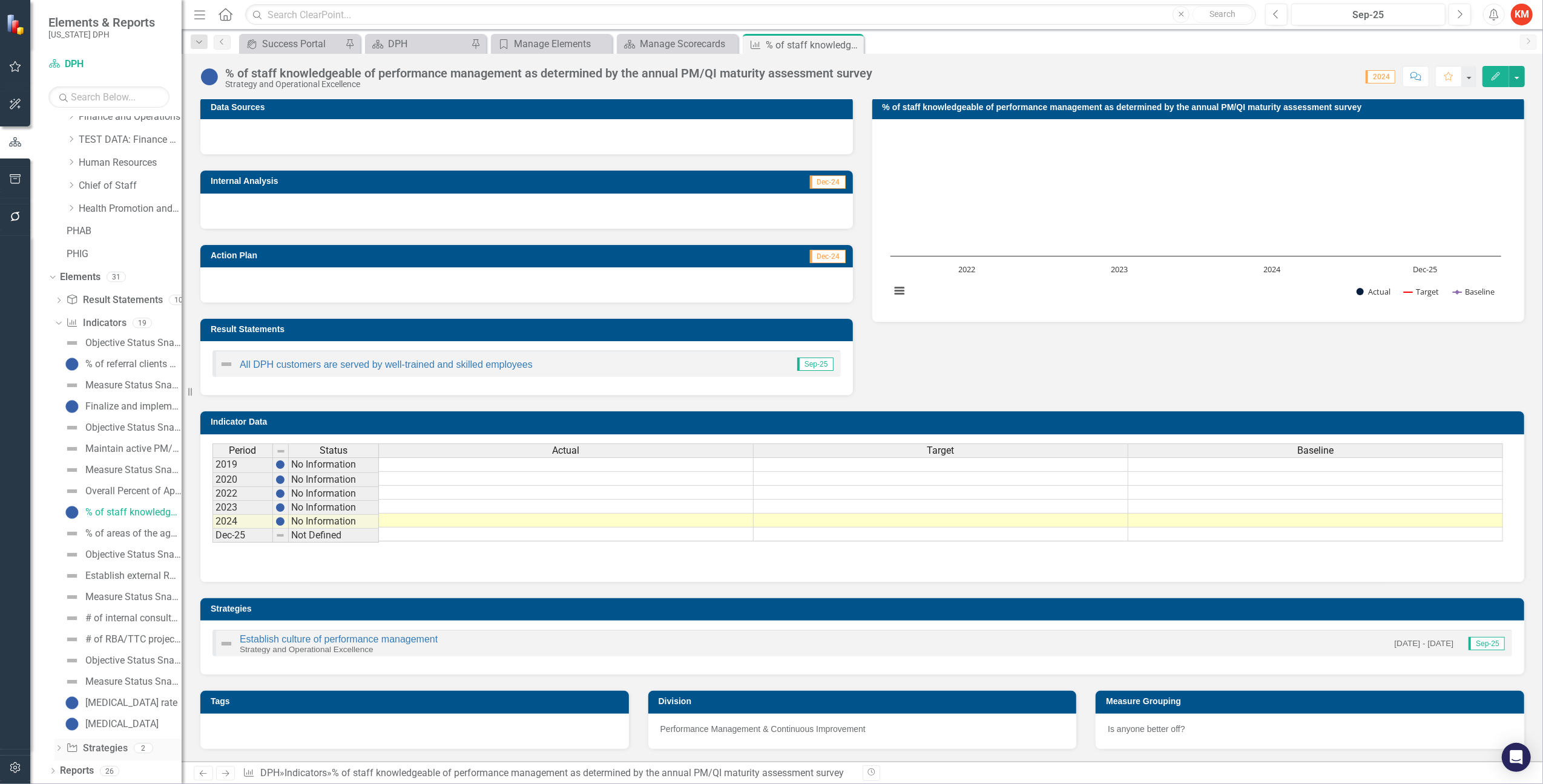
click at [58, 749] on icon "Dropdown" at bounding box center [58, 749] width 8 height 7
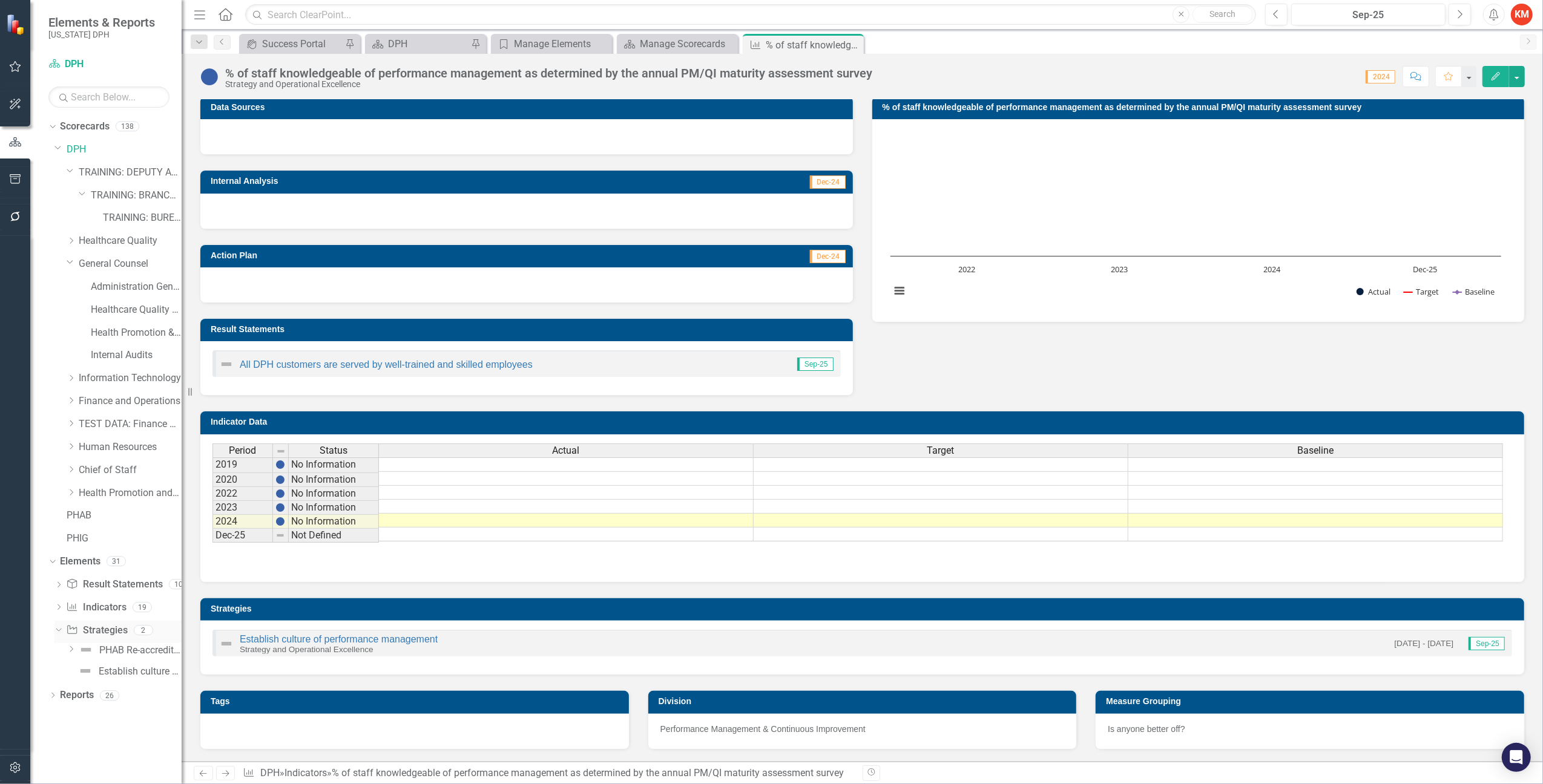
scroll to position [0, 0]
click at [54, 698] on icon "Dropdown" at bounding box center [52, 697] width 8 height 7
